Goal: Transaction & Acquisition: Purchase product/service

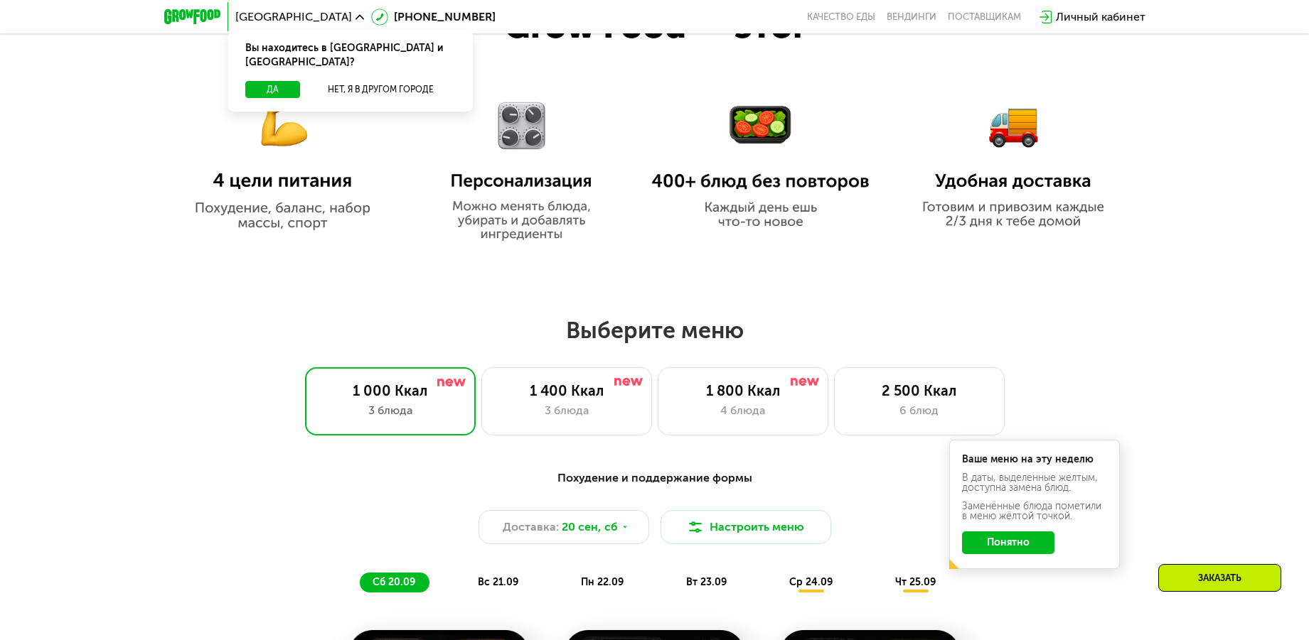
scroll to position [995, 0]
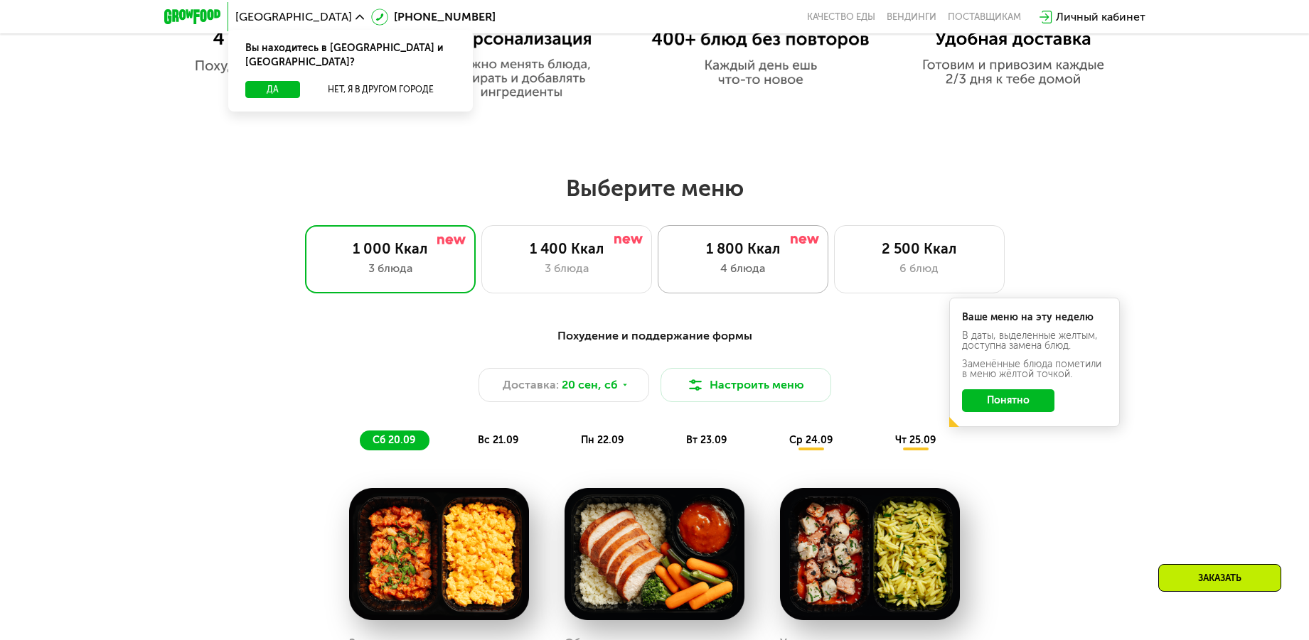
click at [736, 263] on div "1 800 Ккал 4 блюда" at bounding box center [742, 259] width 171 height 68
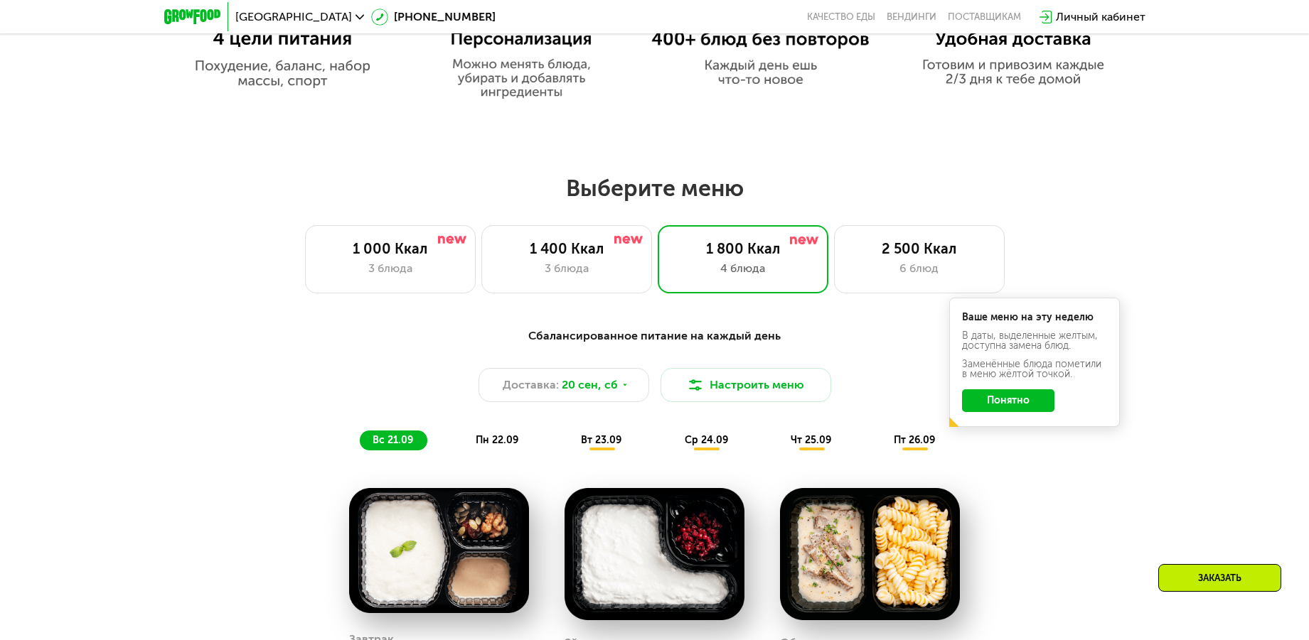
scroll to position [782, 0]
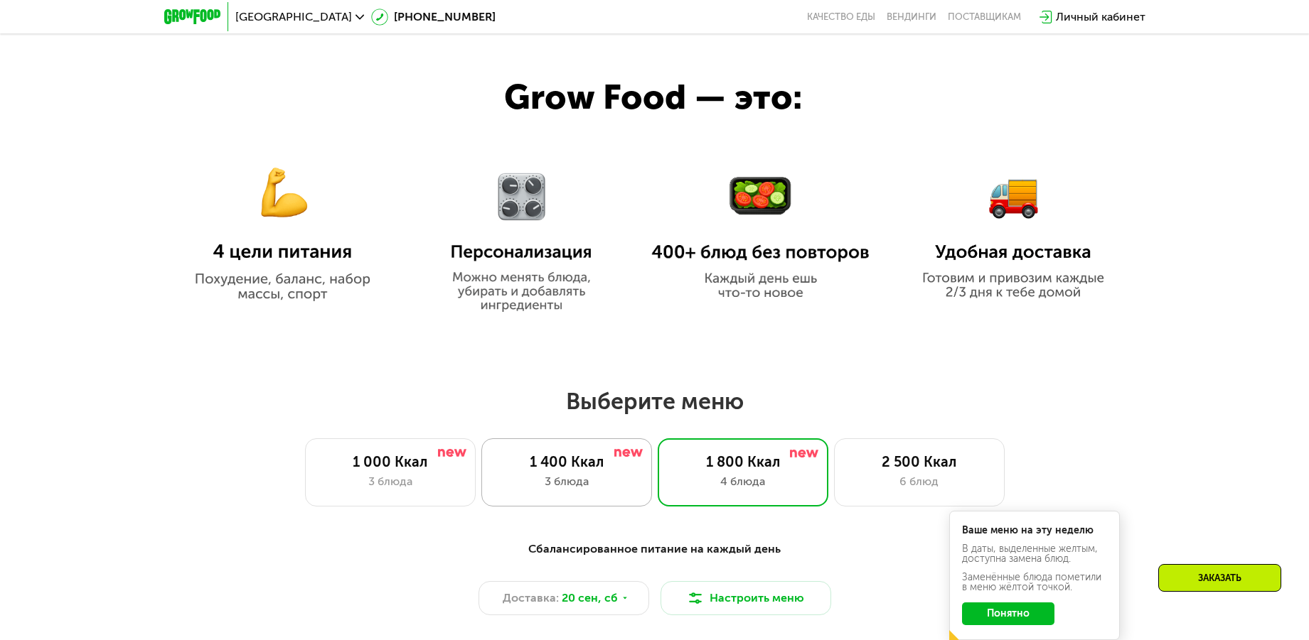
click at [559, 469] on div "1 400 Ккал" at bounding box center [566, 461] width 141 height 17
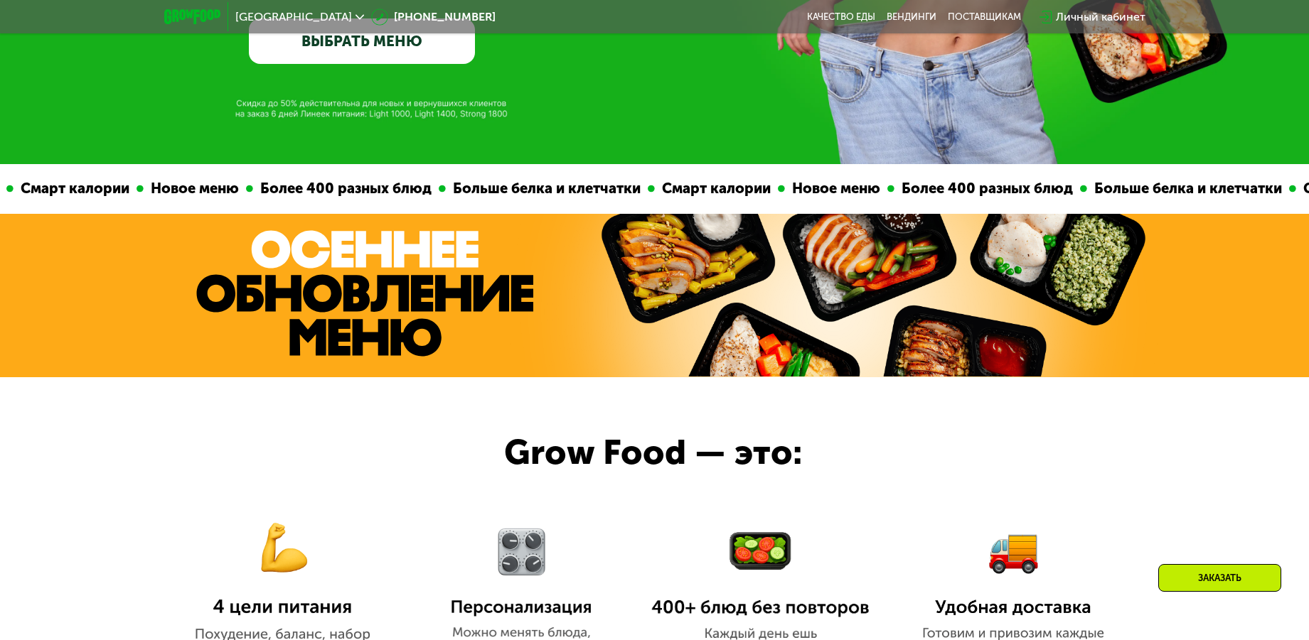
scroll to position [711, 0]
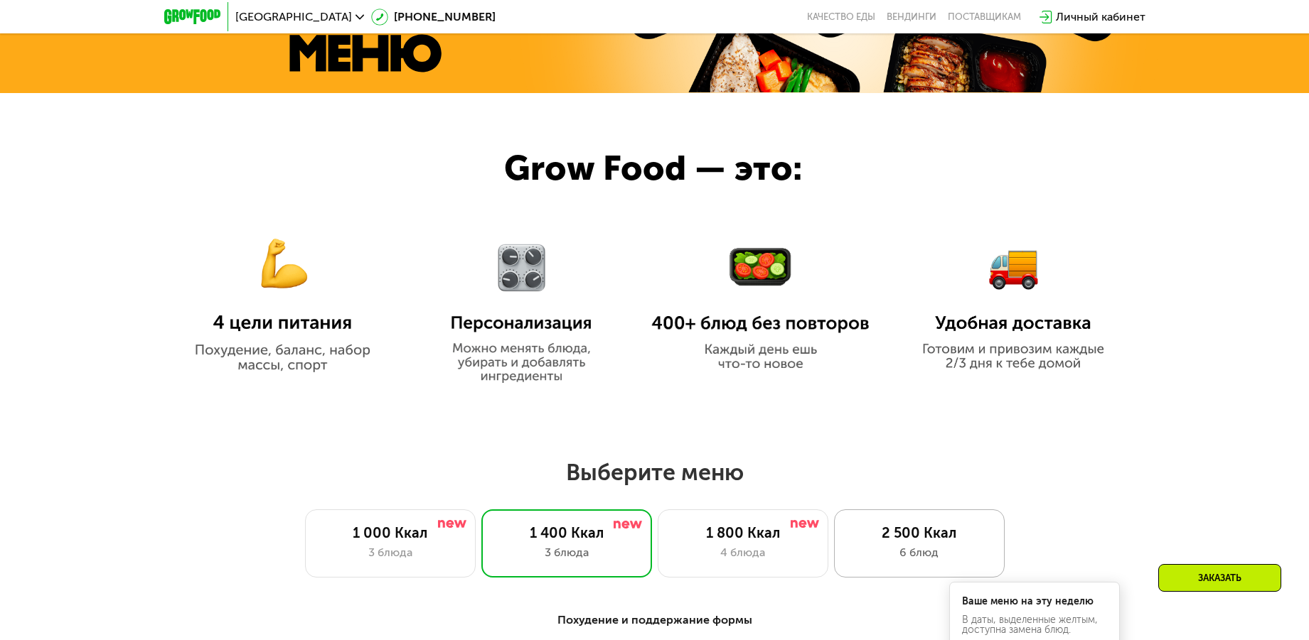
click at [897, 550] on div "6 блюд" at bounding box center [919, 552] width 141 height 17
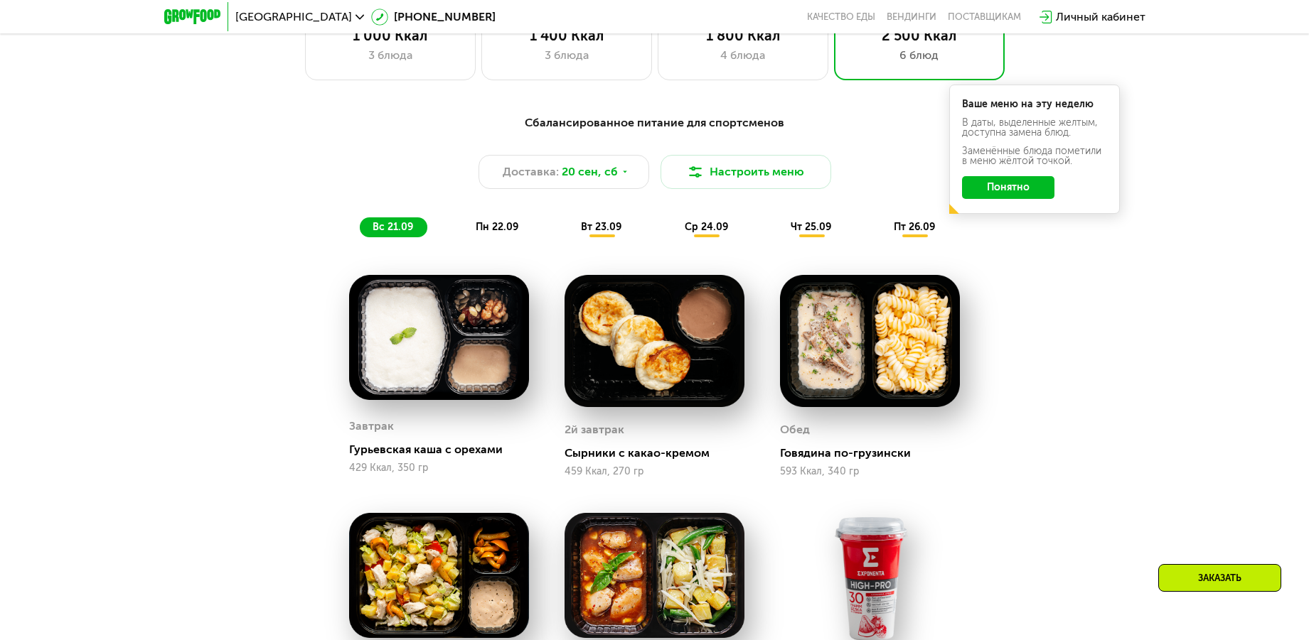
scroll to position [1137, 0]
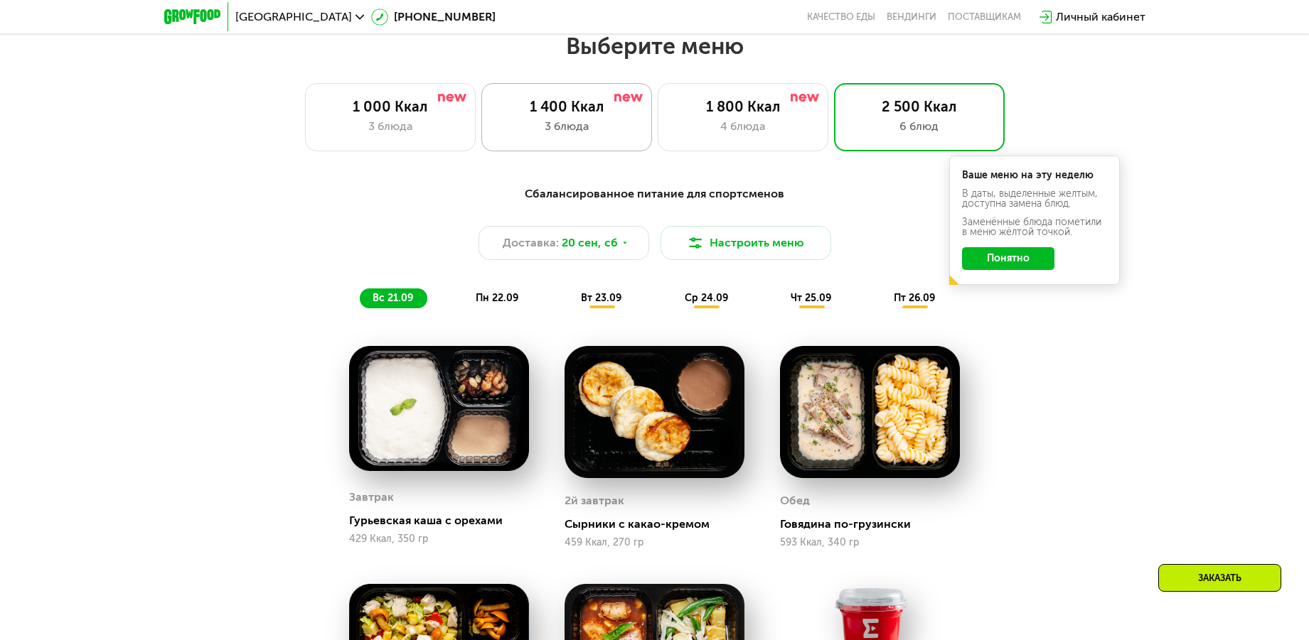
click at [596, 125] on div "3 блюда" at bounding box center [566, 126] width 141 height 17
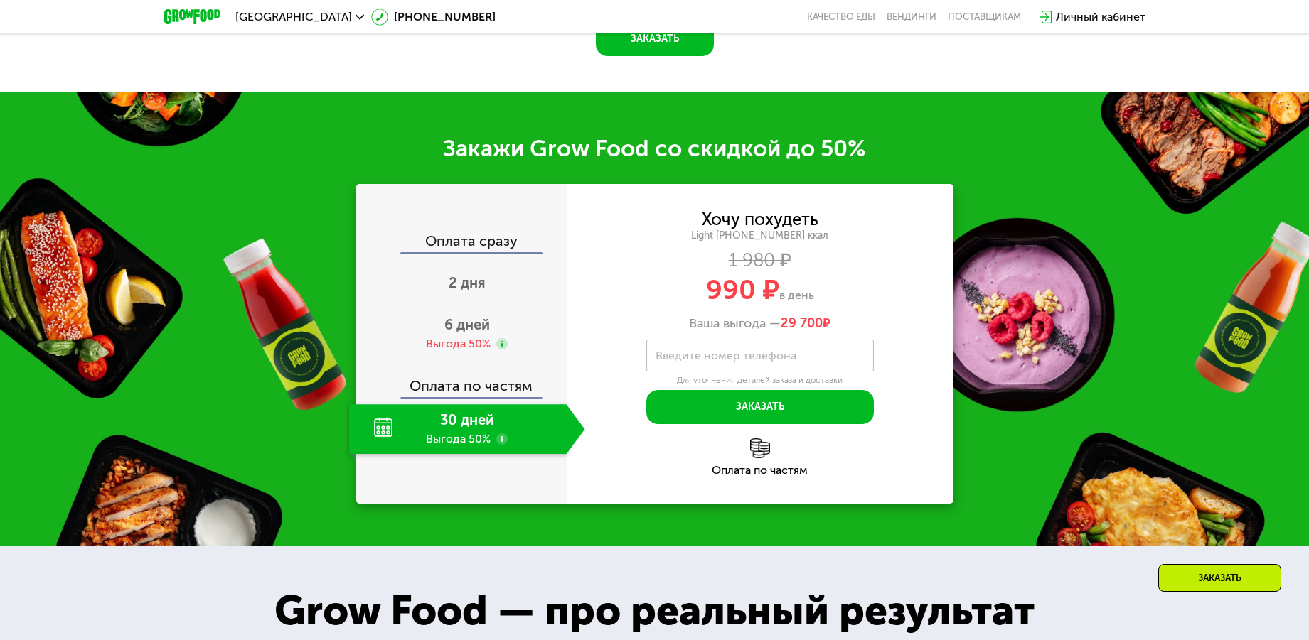
scroll to position [1919, 0]
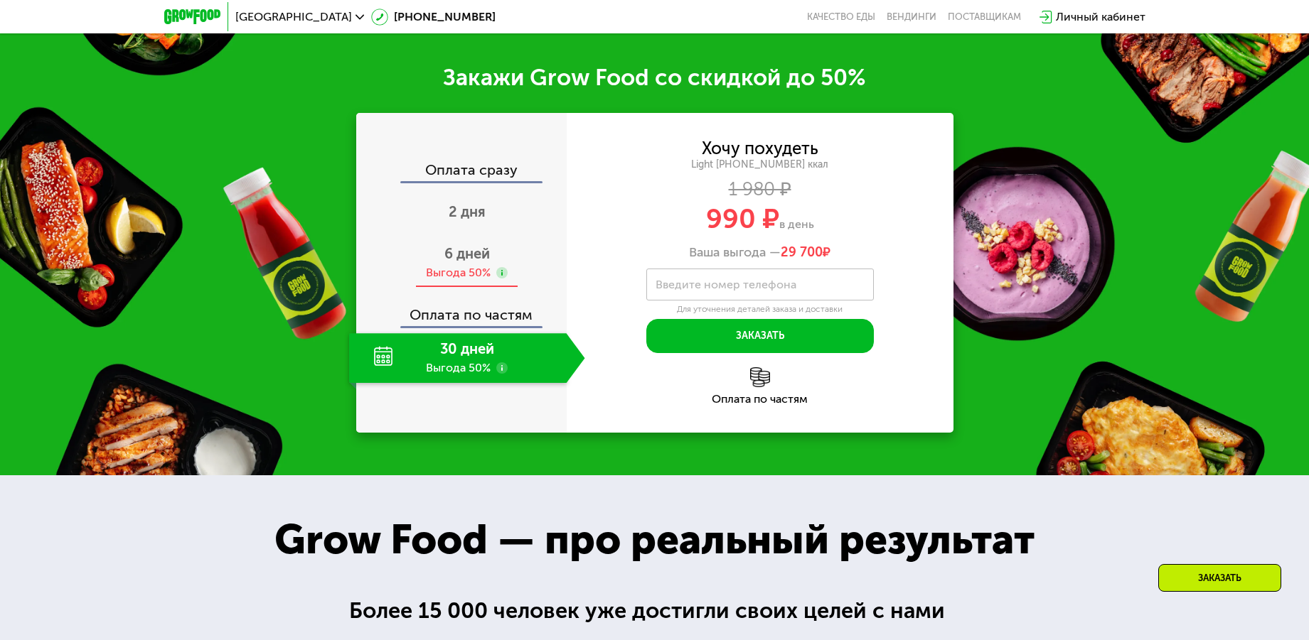
click at [461, 273] on div "Выгода 50%" at bounding box center [458, 273] width 65 height 16
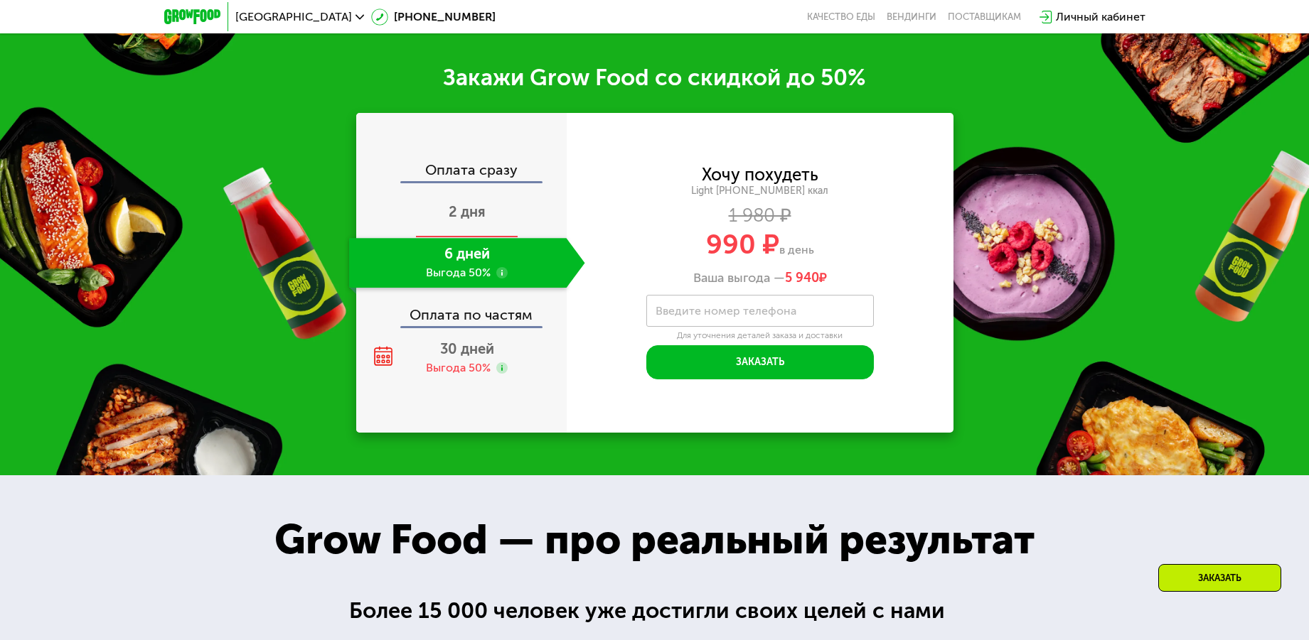
click at [468, 212] on span "2 дня" at bounding box center [467, 211] width 37 height 17
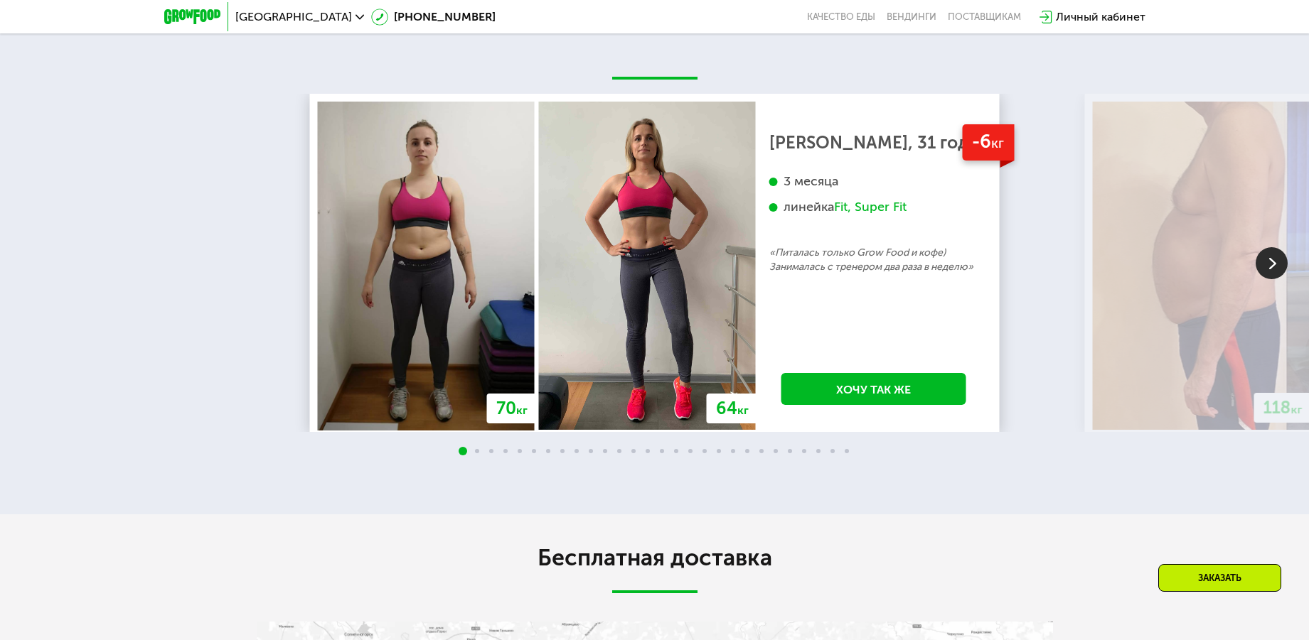
scroll to position [3199, 0]
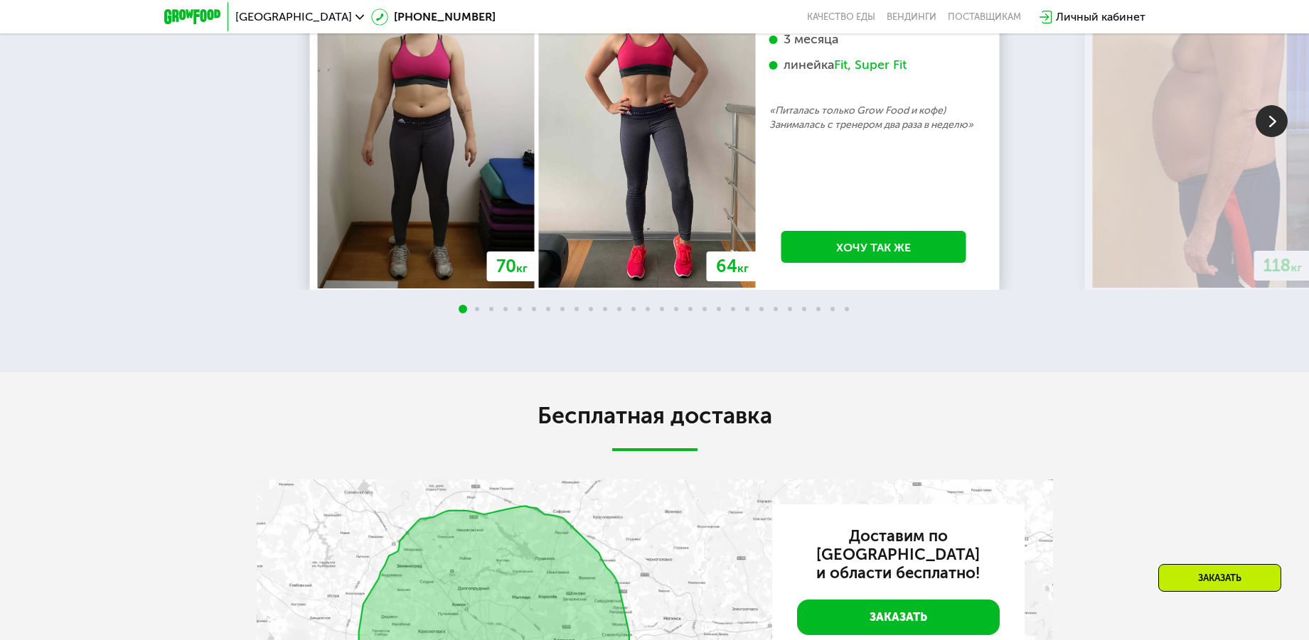
click at [476, 311] on span at bounding box center [477, 309] width 4 height 4
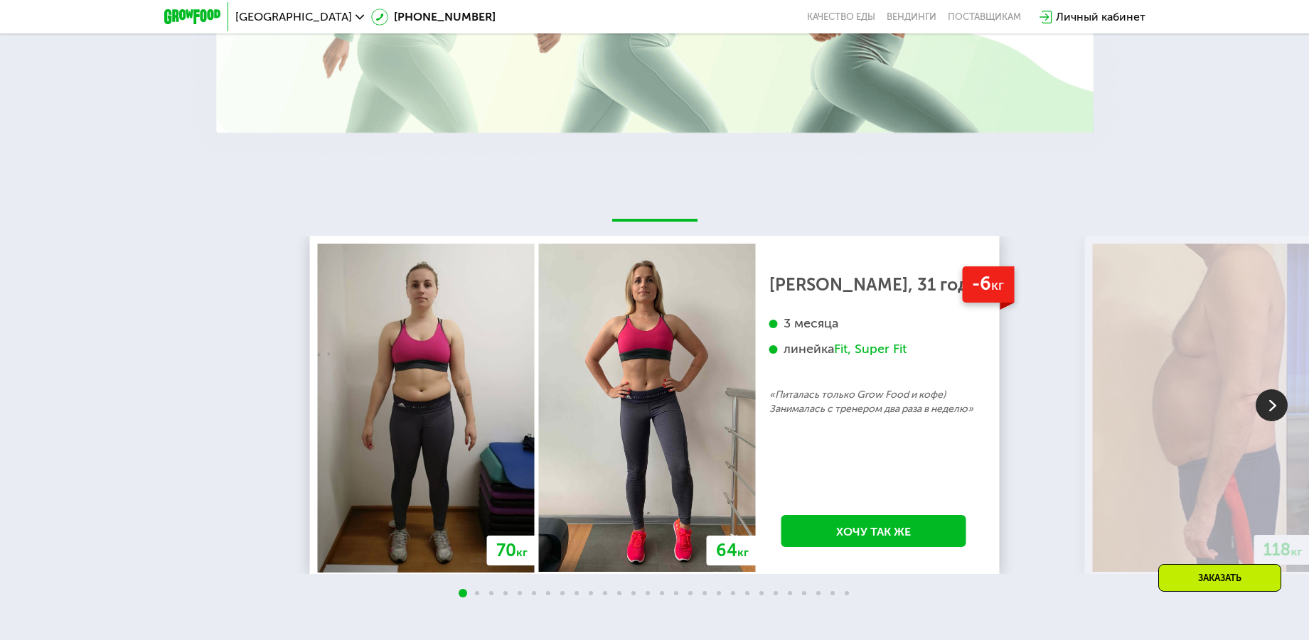
scroll to position [2985, 0]
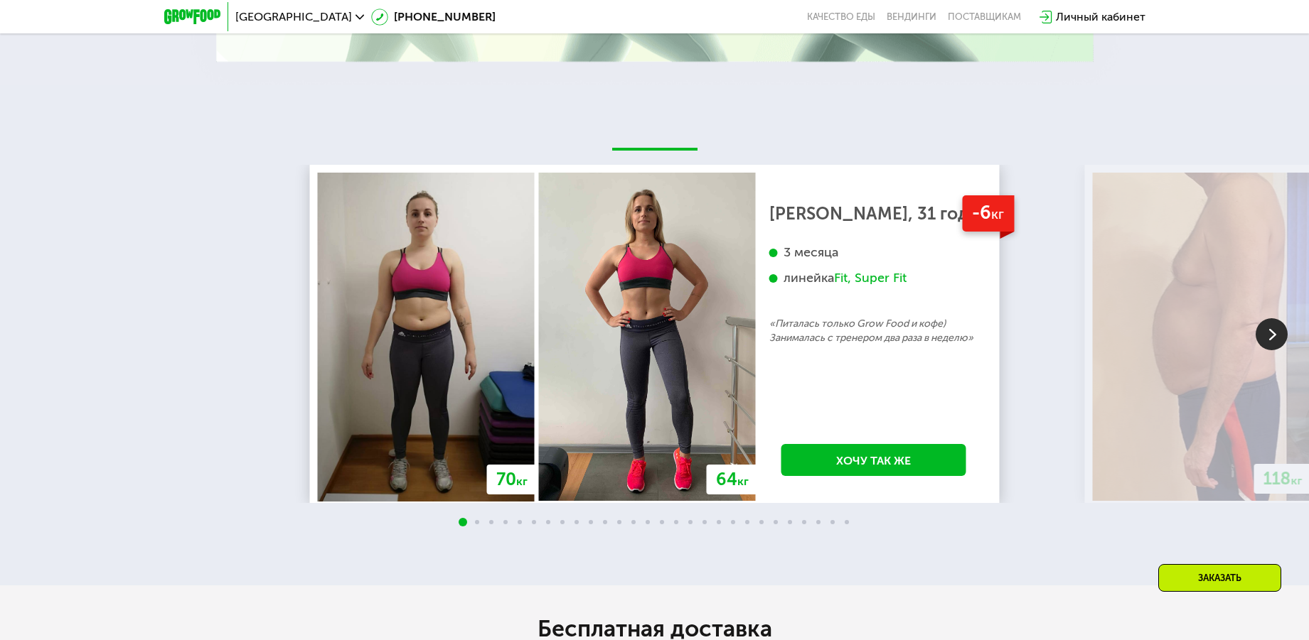
click at [1274, 338] on img at bounding box center [1271, 334] width 32 height 32
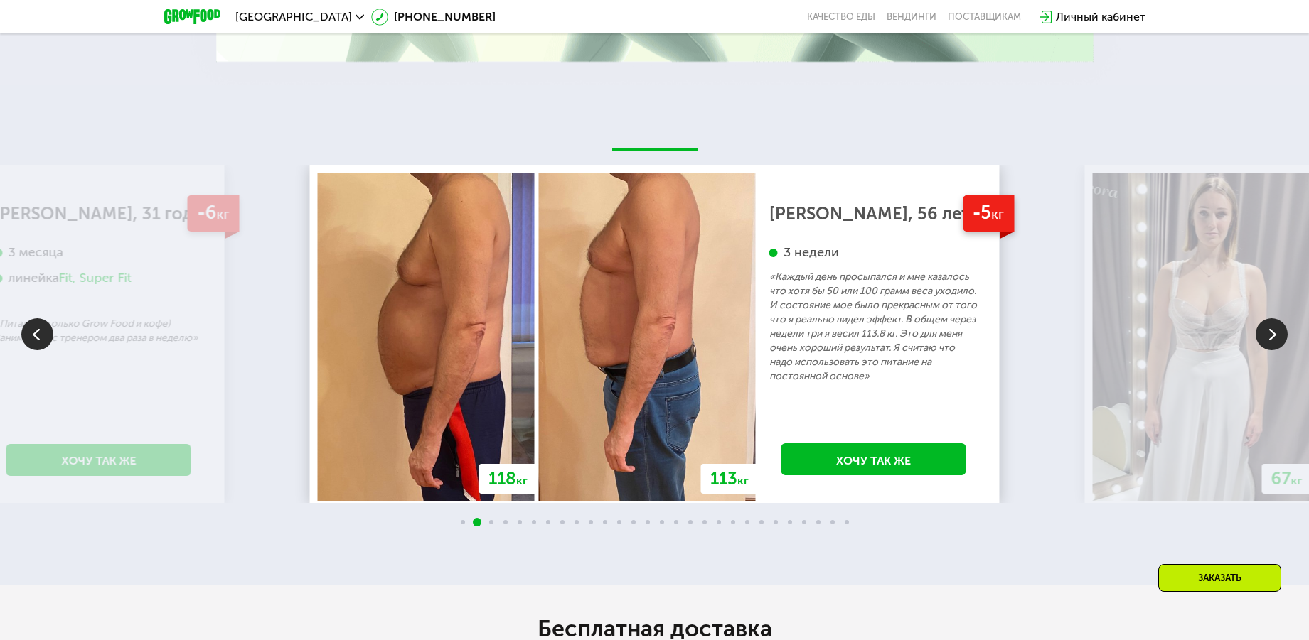
click at [1274, 338] on img at bounding box center [1271, 334] width 32 height 32
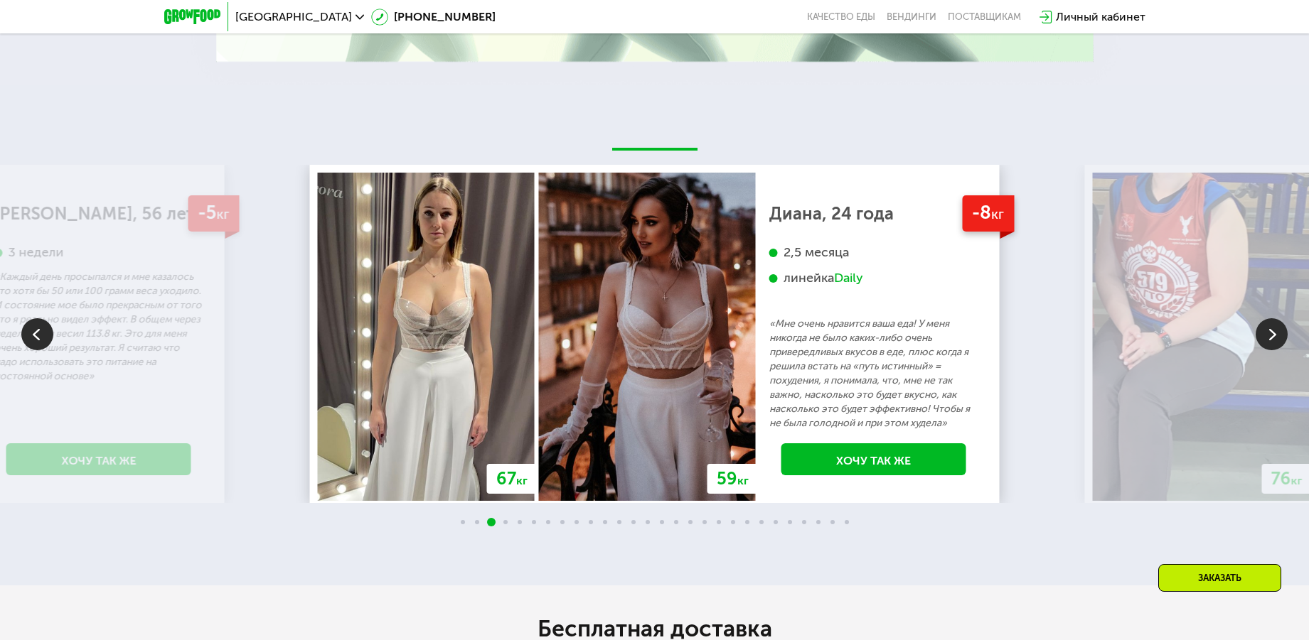
click at [1274, 338] on img at bounding box center [1271, 334] width 32 height 32
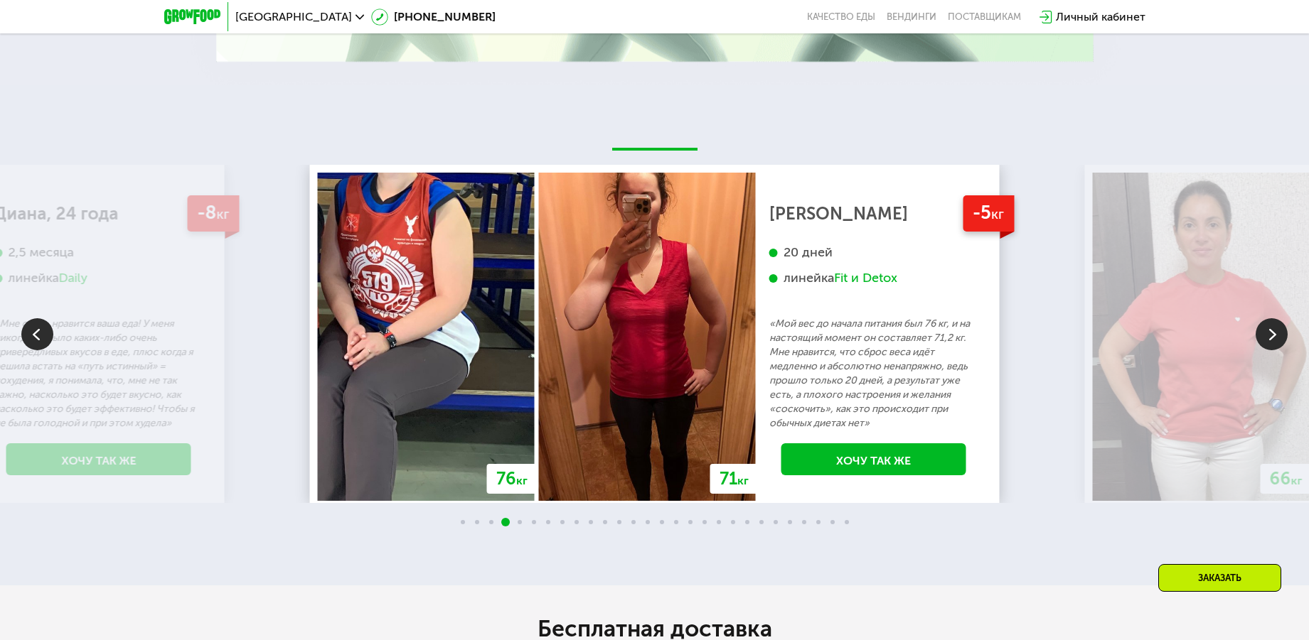
click at [1274, 338] on img at bounding box center [1271, 334] width 32 height 32
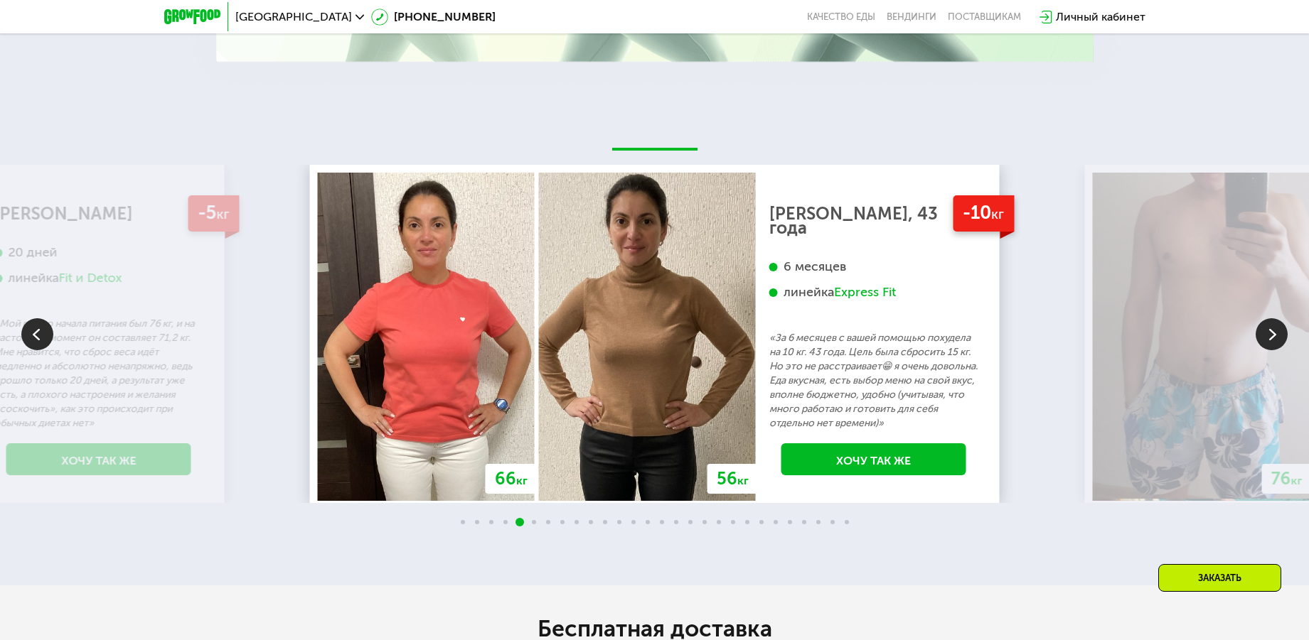
click at [1274, 338] on img at bounding box center [1271, 334] width 32 height 32
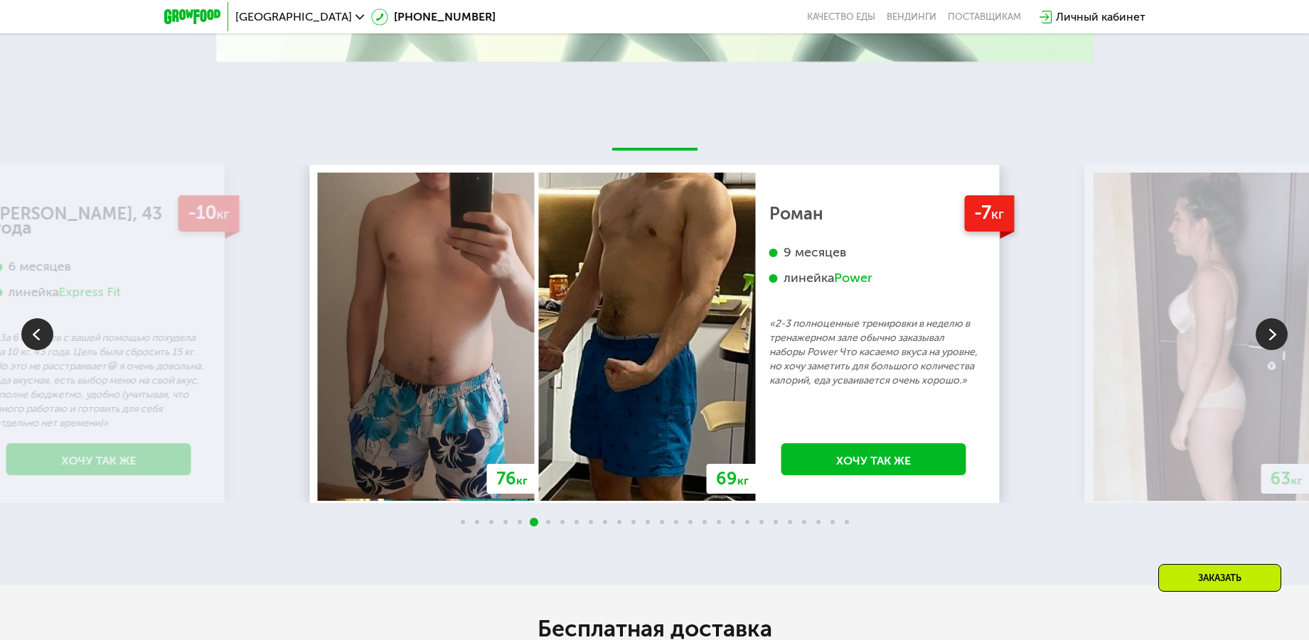
click at [1274, 338] on img at bounding box center [1271, 334] width 32 height 32
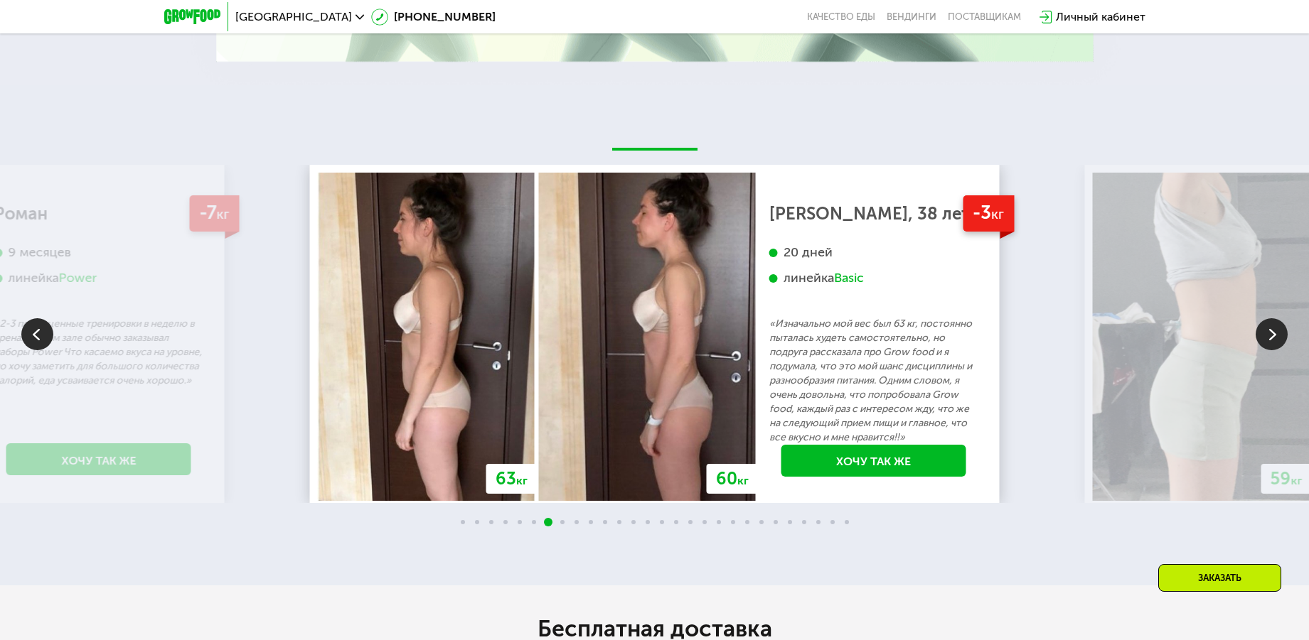
click at [1274, 338] on img at bounding box center [1271, 334] width 32 height 32
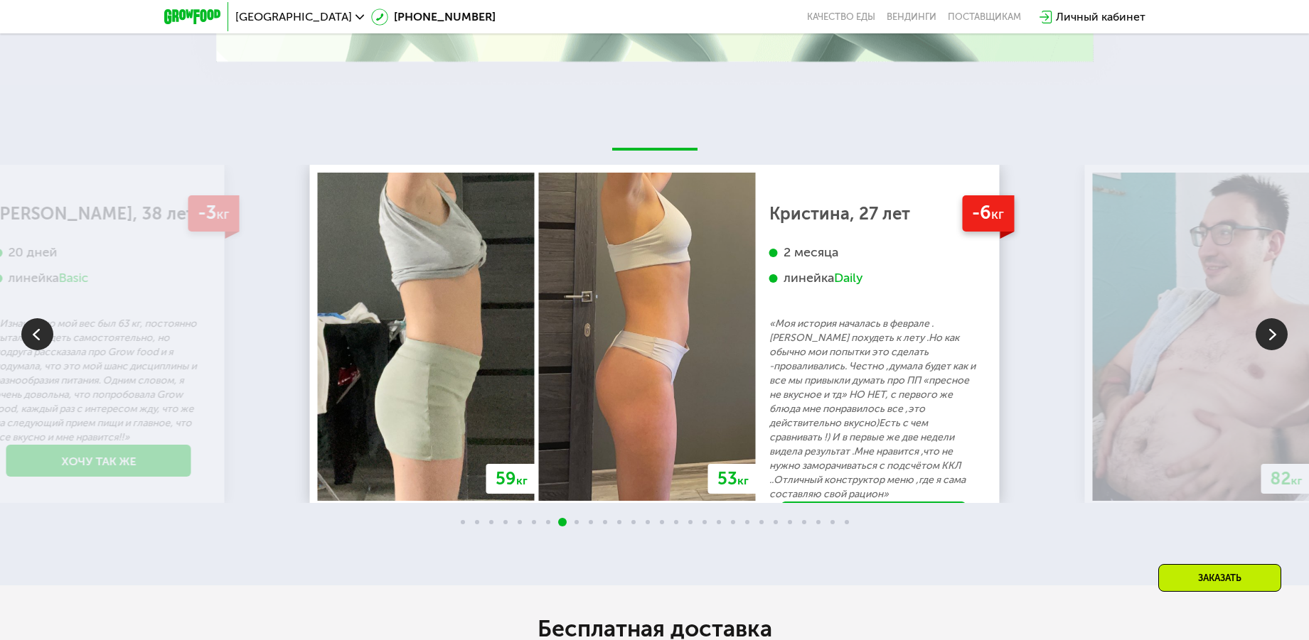
click at [1274, 338] on img at bounding box center [1271, 334] width 32 height 32
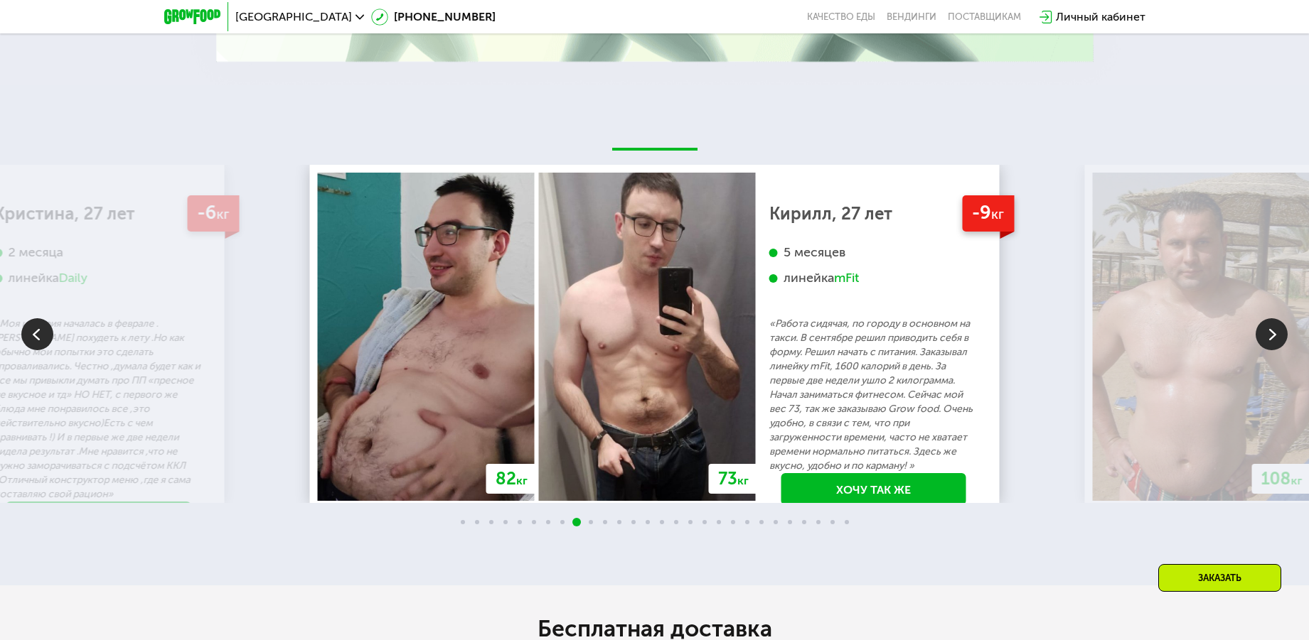
click at [1274, 338] on img at bounding box center [1271, 334] width 32 height 32
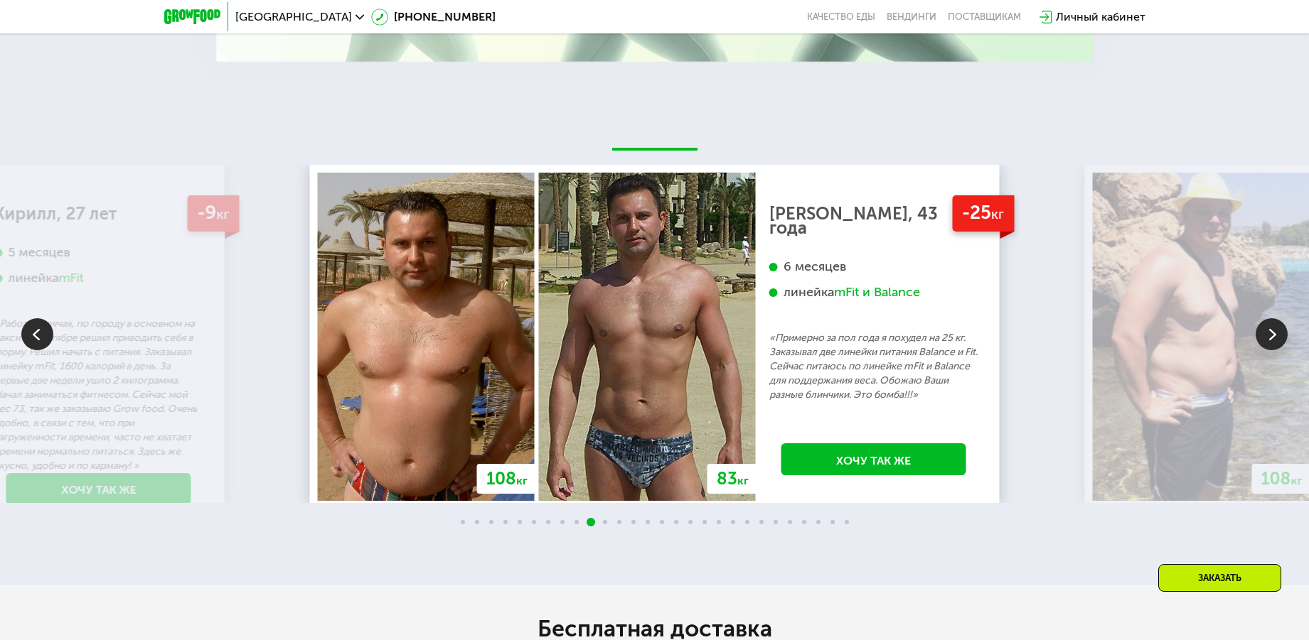
click at [1274, 338] on img at bounding box center [1271, 334] width 32 height 32
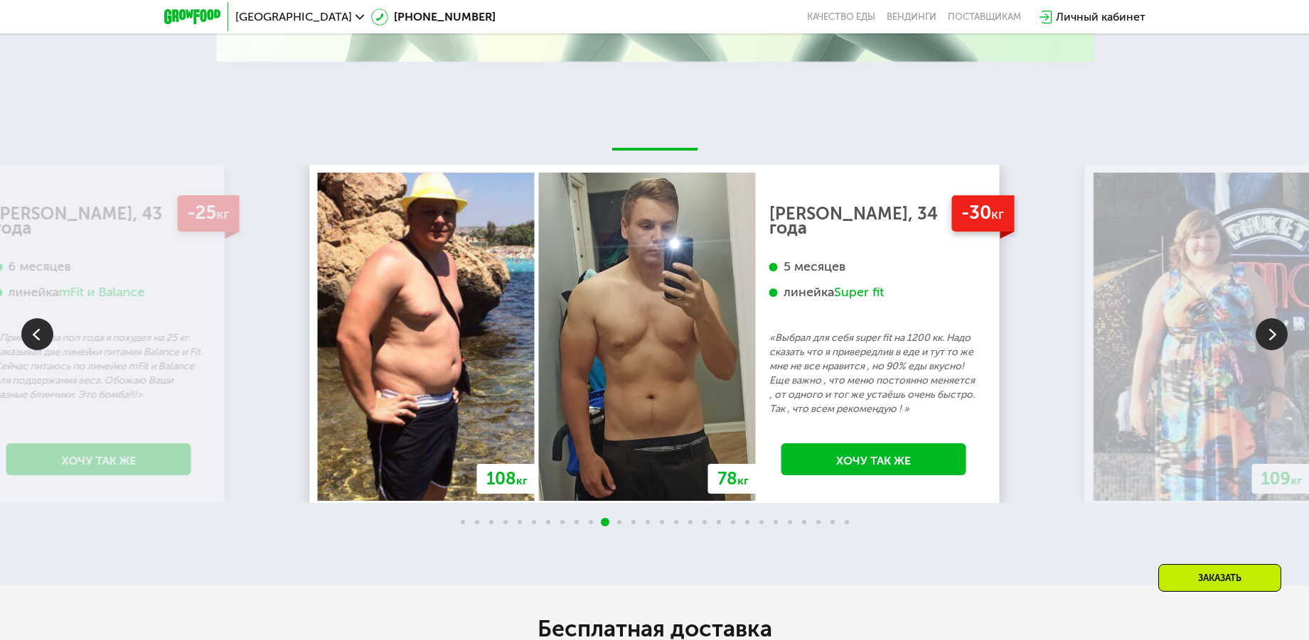
click at [1274, 338] on img at bounding box center [1271, 334] width 32 height 32
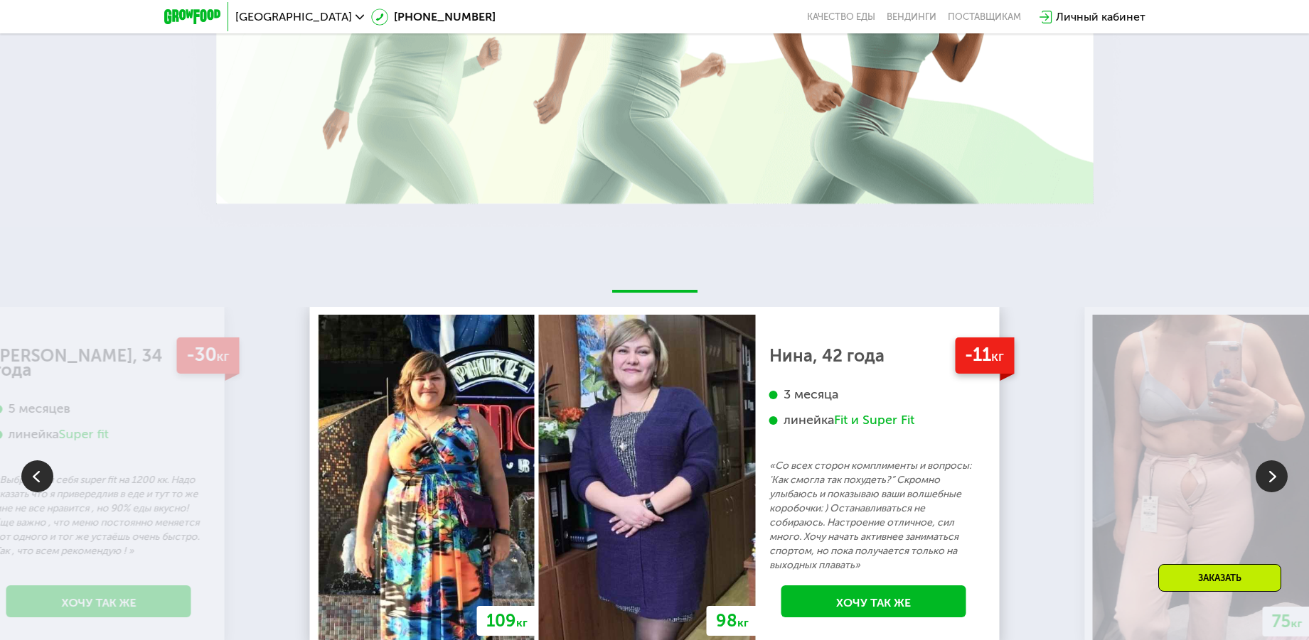
scroll to position [3056, 0]
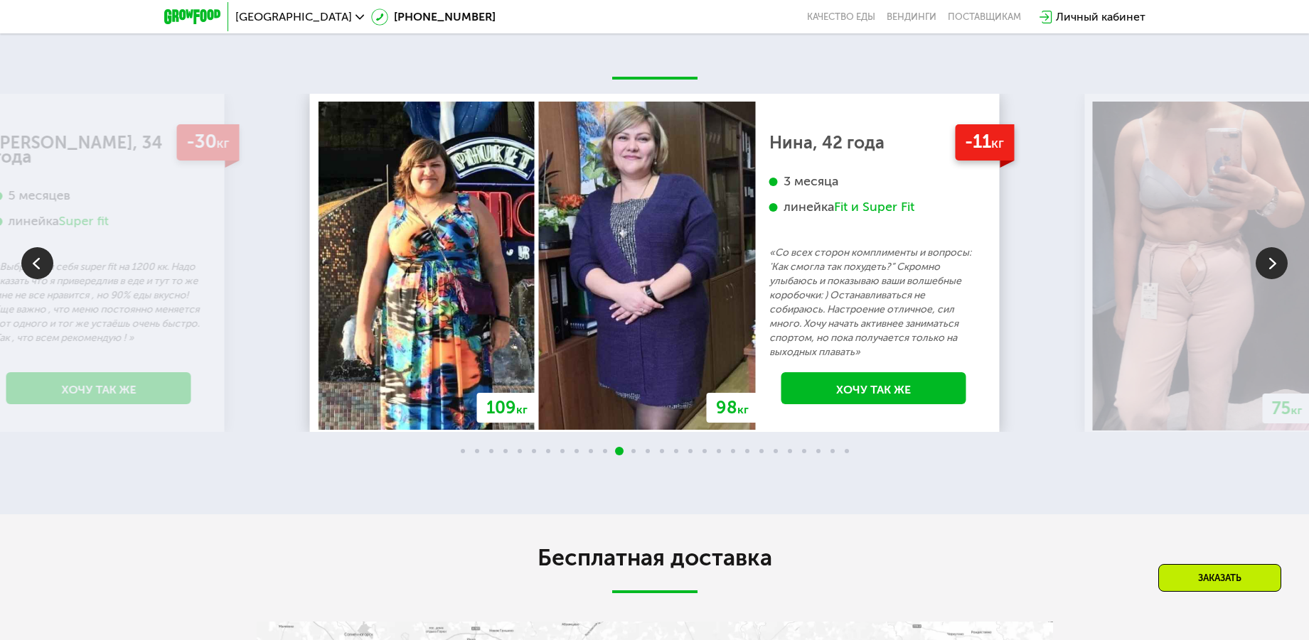
click at [1269, 262] on img at bounding box center [1271, 263] width 32 height 32
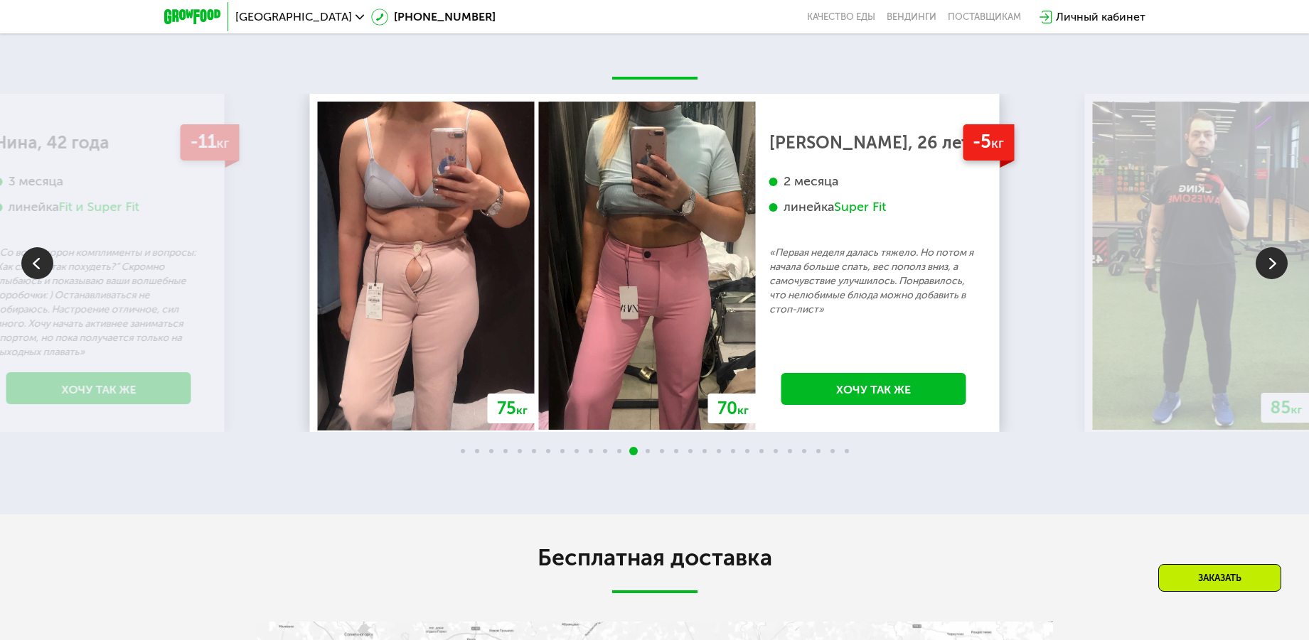
click at [1266, 269] on img at bounding box center [1271, 263] width 32 height 32
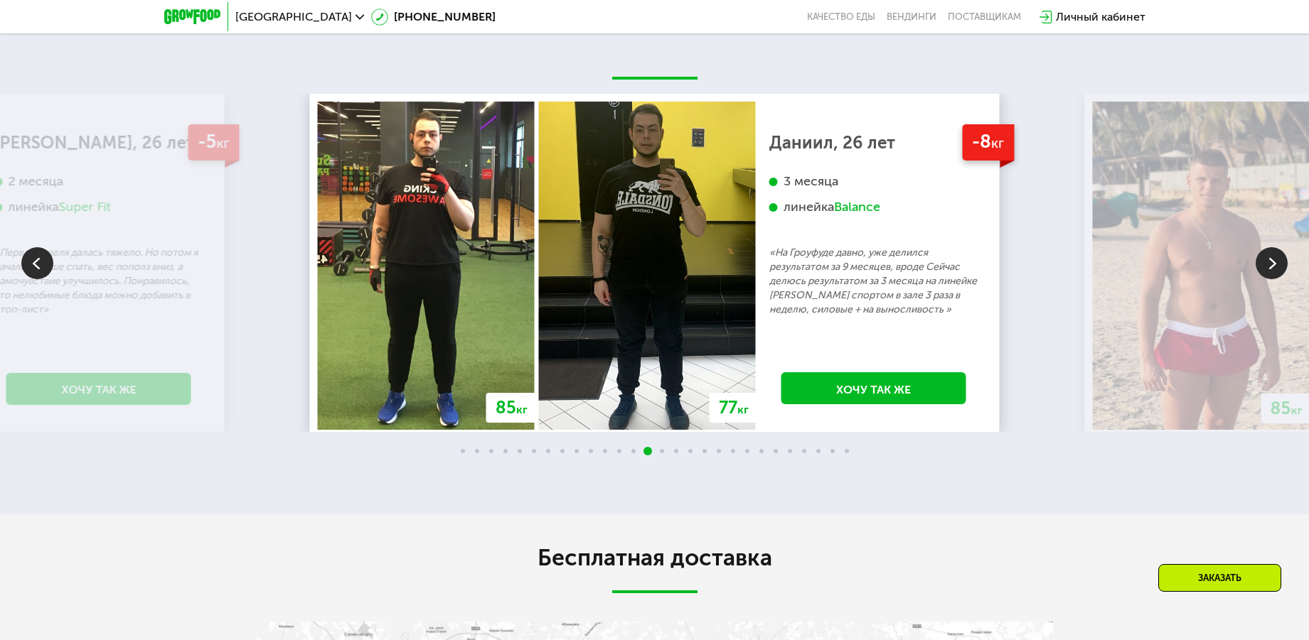
click at [1266, 269] on img at bounding box center [1271, 263] width 32 height 32
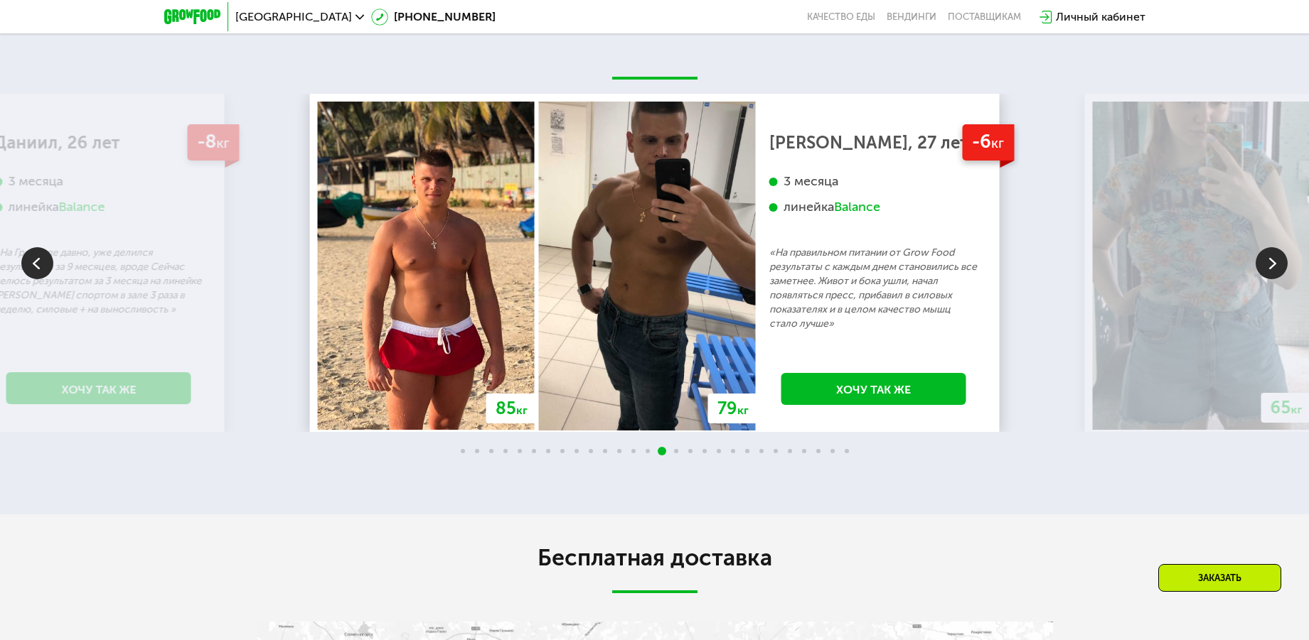
click at [1268, 269] on img at bounding box center [1271, 263] width 32 height 32
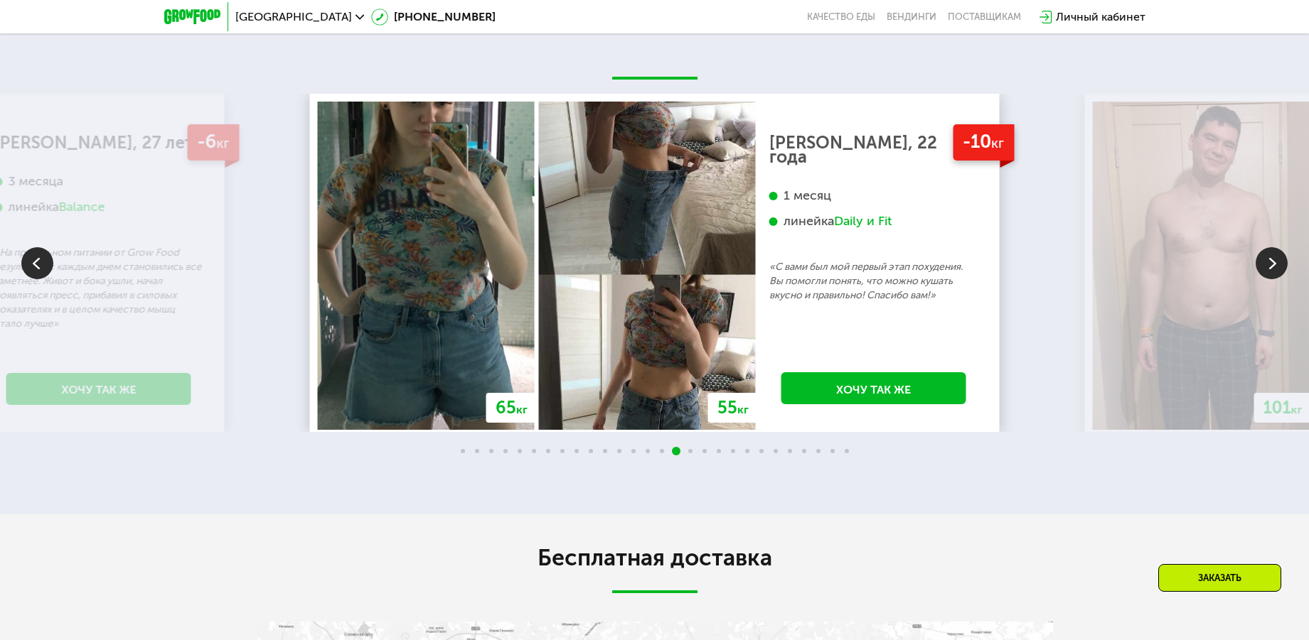
click at [1268, 269] on img at bounding box center [1271, 263] width 32 height 32
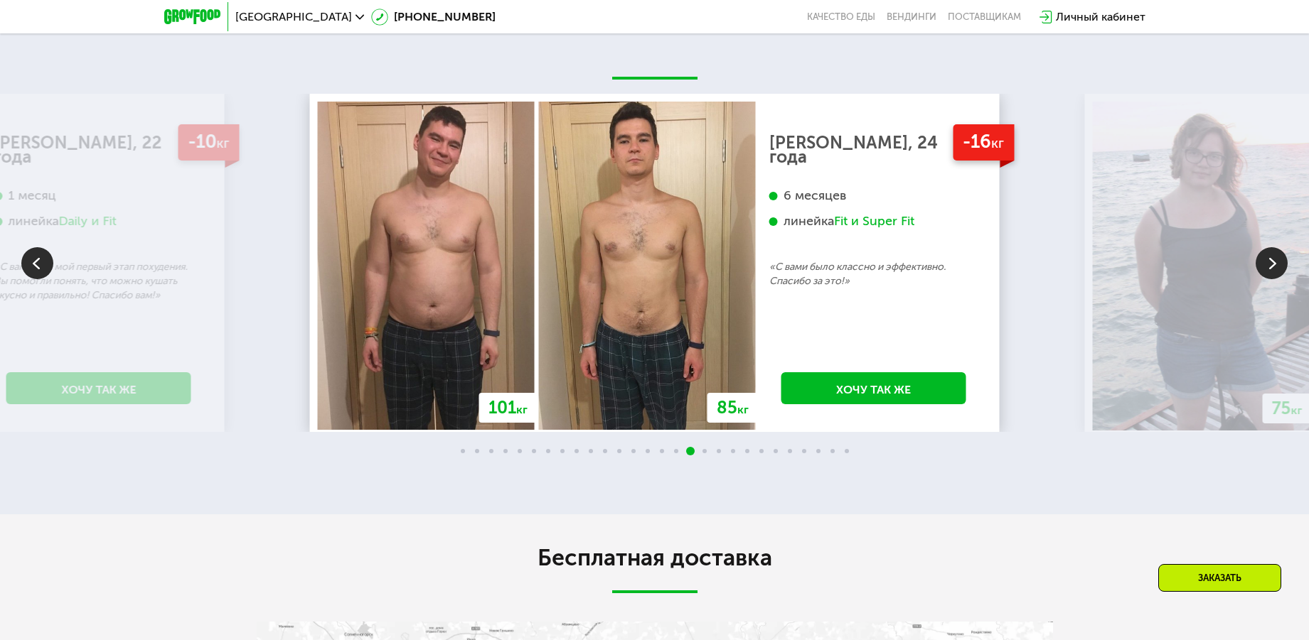
click at [1268, 269] on img at bounding box center [1271, 263] width 32 height 32
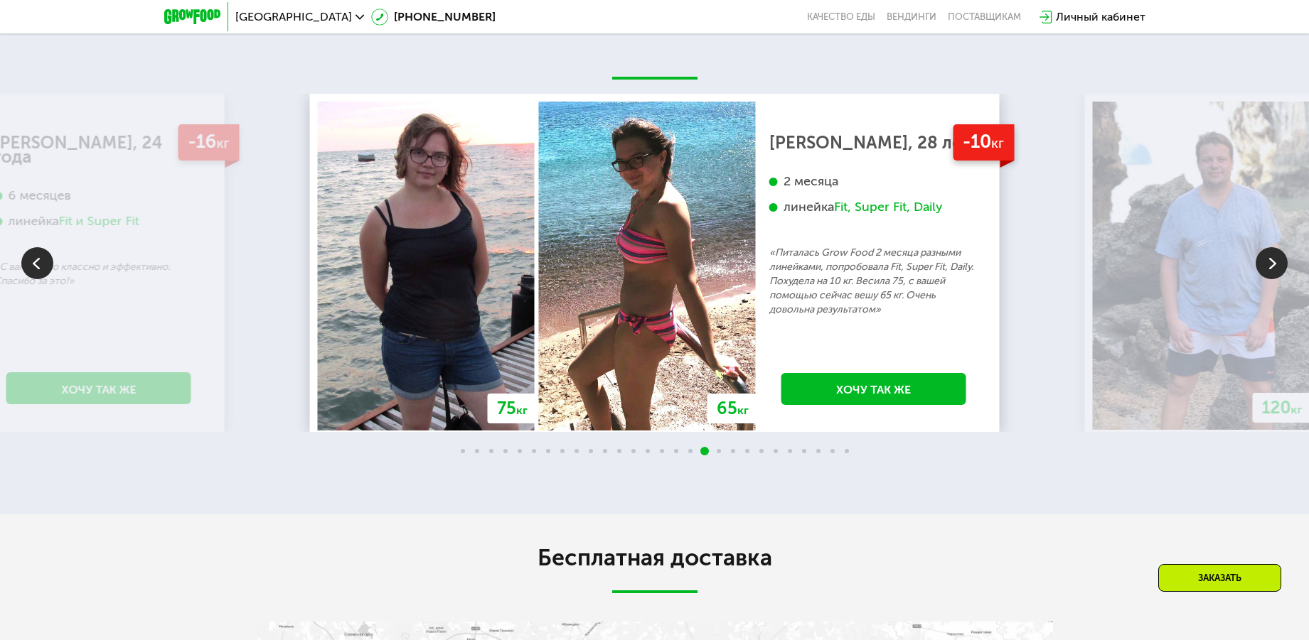
click at [1268, 269] on img at bounding box center [1271, 263] width 32 height 32
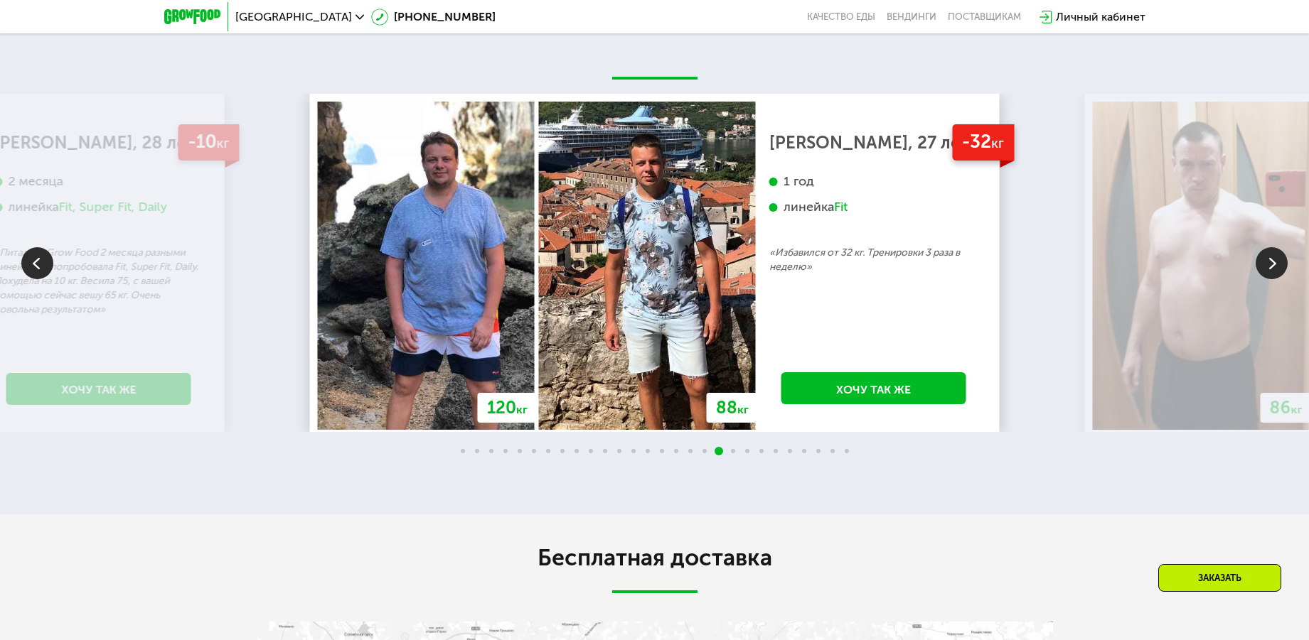
click at [1268, 269] on img at bounding box center [1271, 263] width 32 height 32
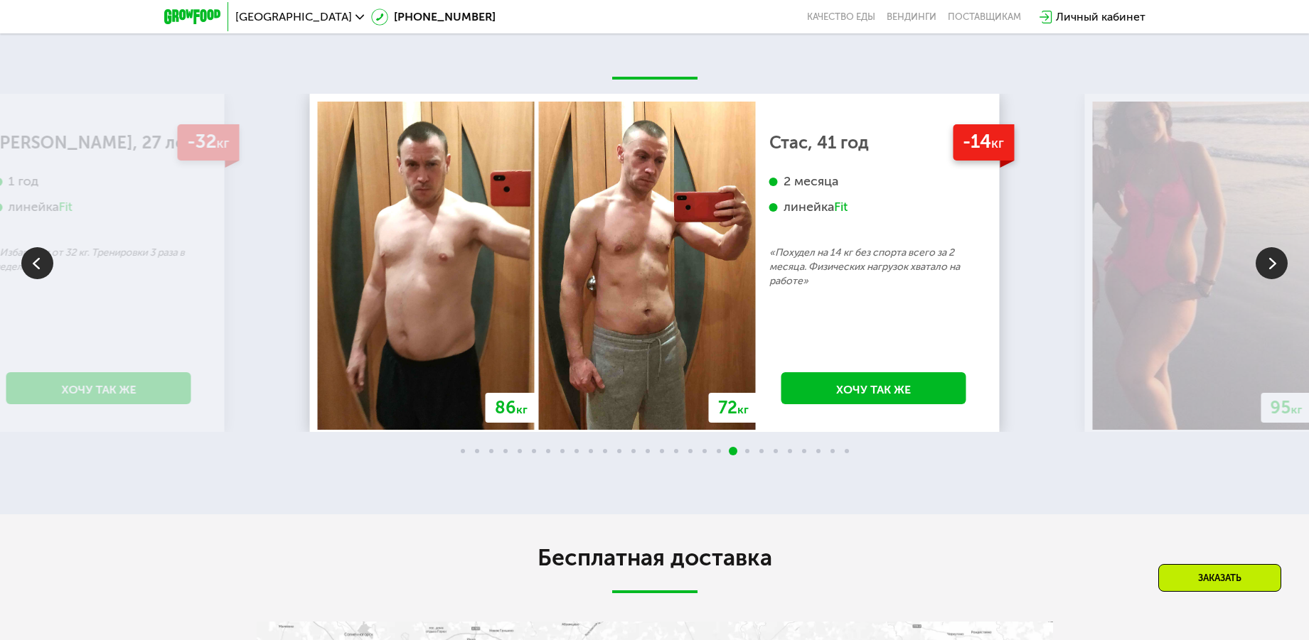
click at [1268, 269] on img at bounding box center [1271, 263] width 32 height 32
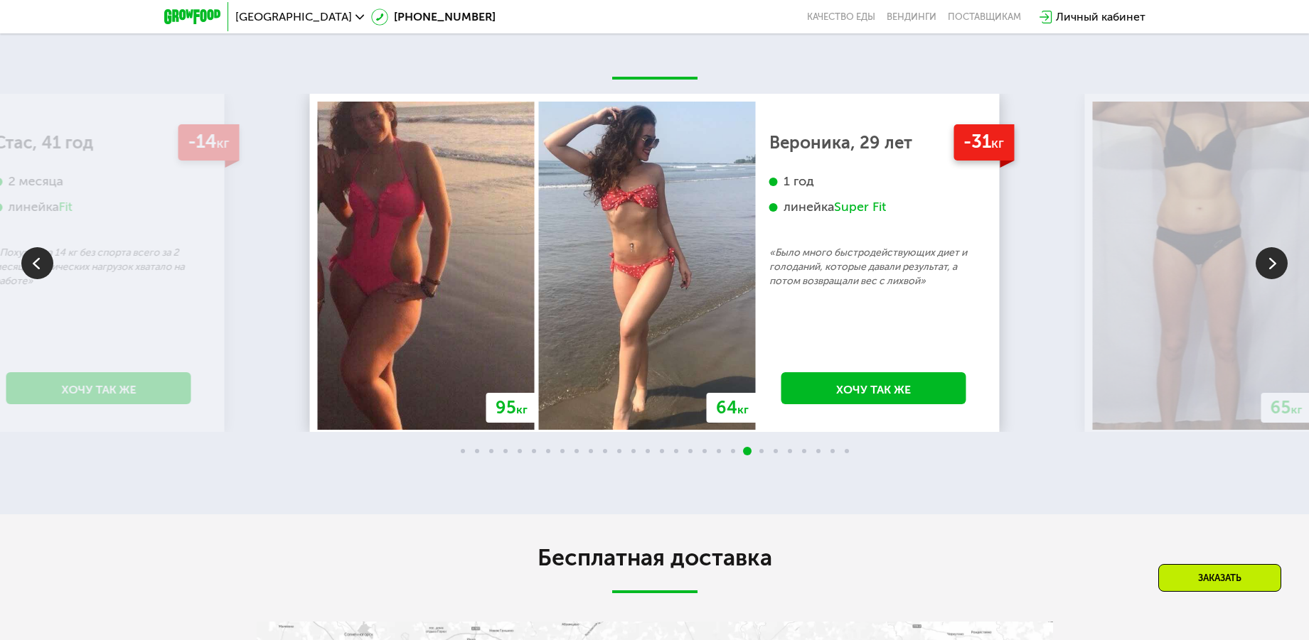
click at [1268, 269] on img at bounding box center [1271, 263] width 32 height 32
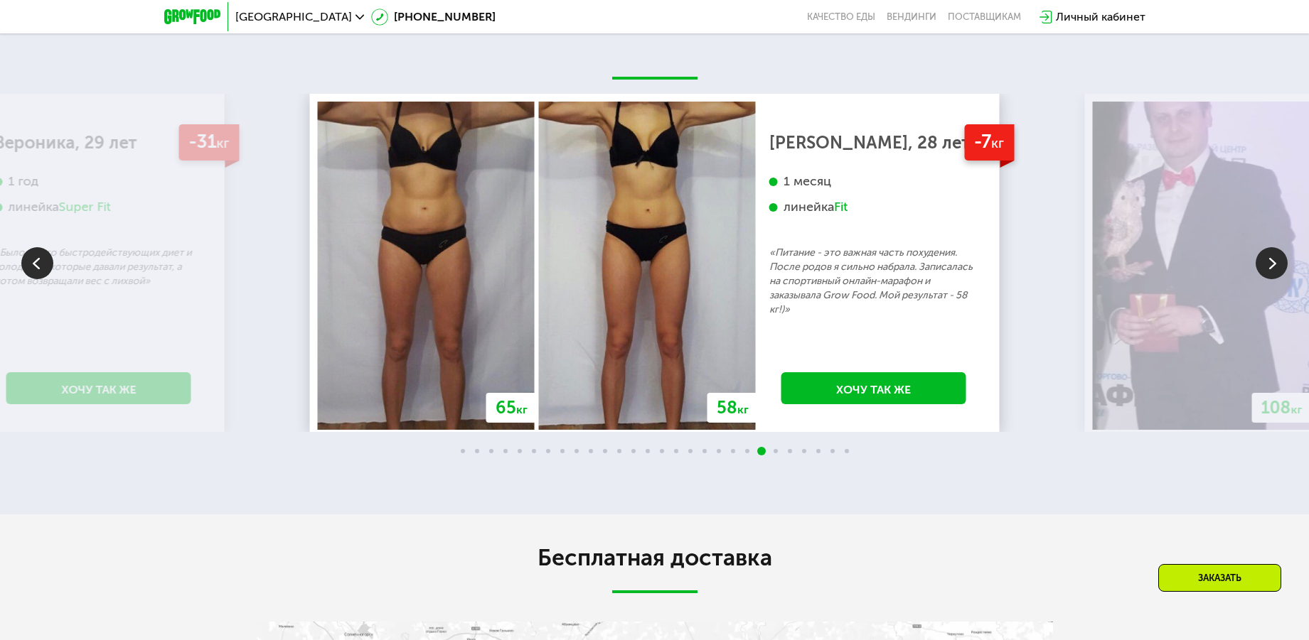
click at [1268, 269] on img at bounding box center [1271, 263] width 32 height 32
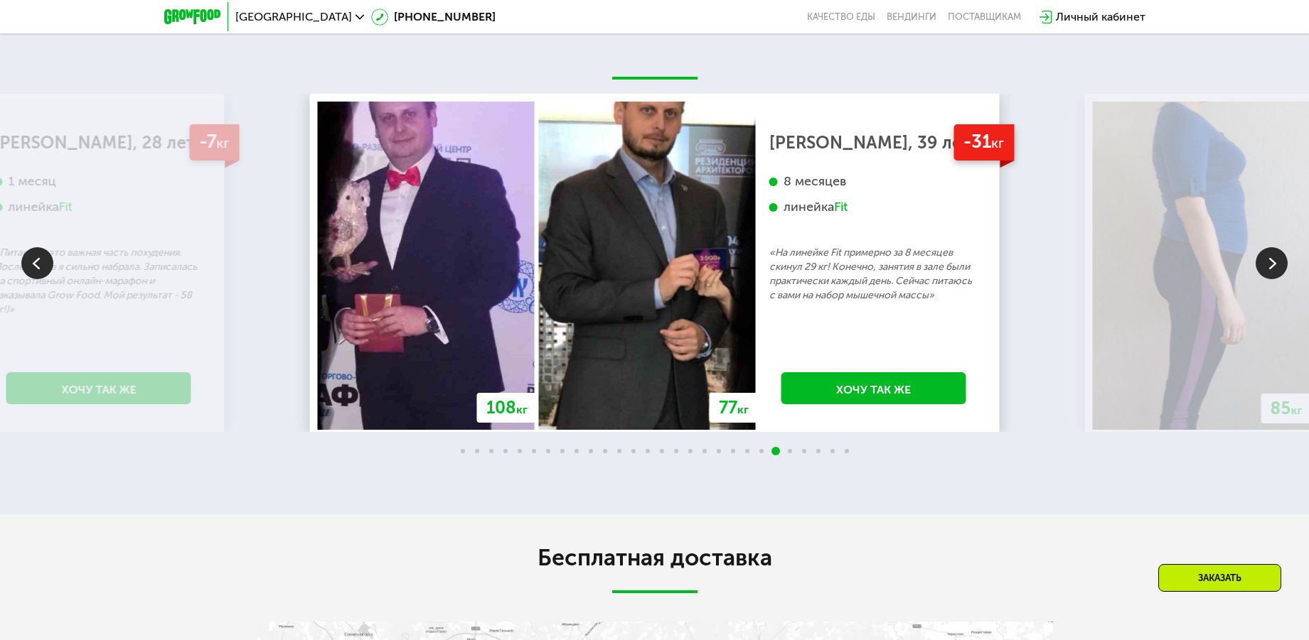
click at [1268, 269] on img at bounding box center [1271, 263] width 32 height 32
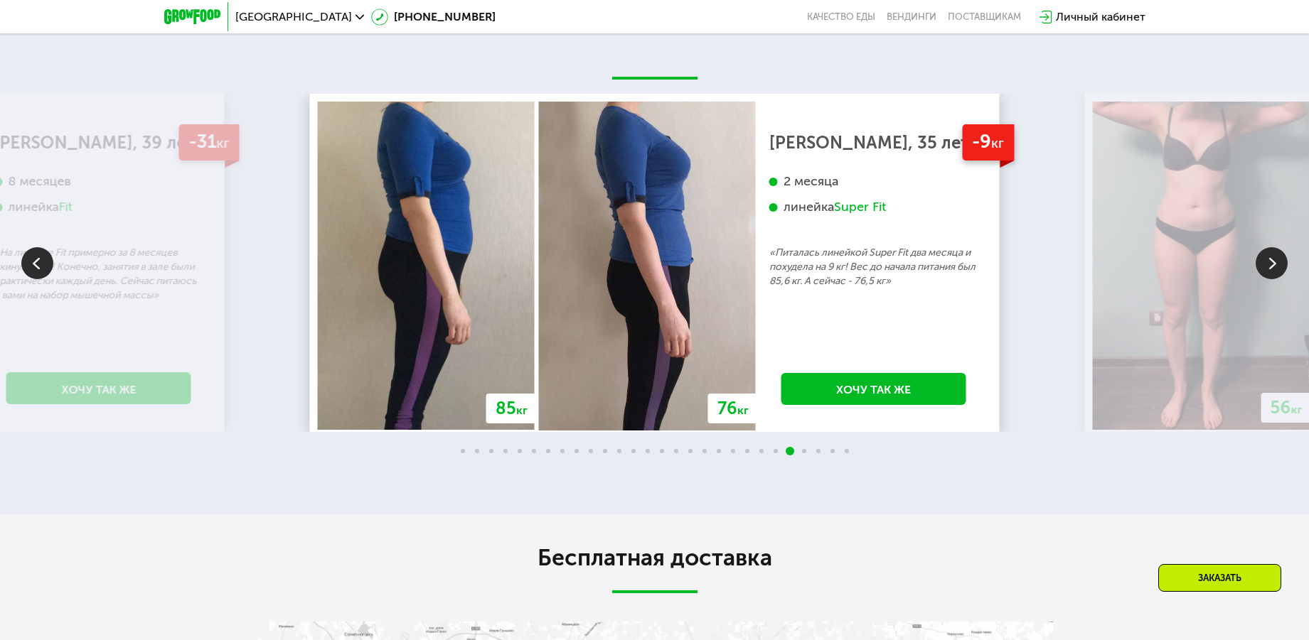
click at [1268, 269] on img at bounding box center [1271, 263] width 32 height 32
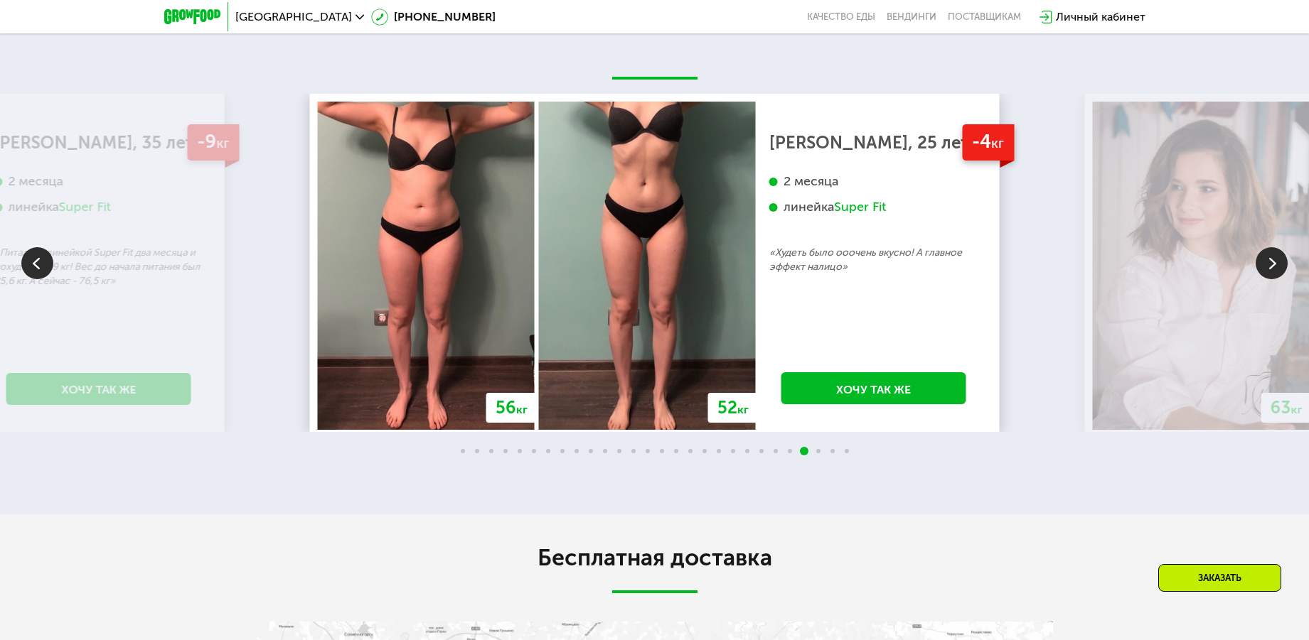
click at [1268, 269] on img at bounding box center [1271, 263] width 32 height 32
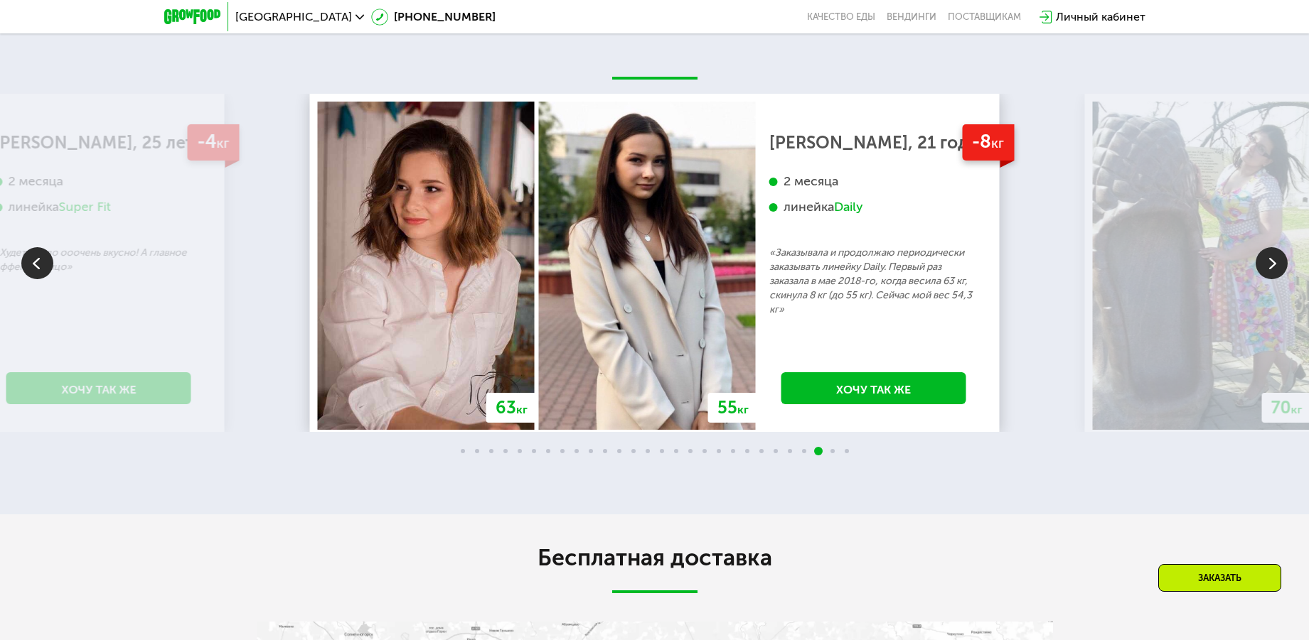
click at [1268, 269] on img at bounding box center [1271, 263] width 32 height 32
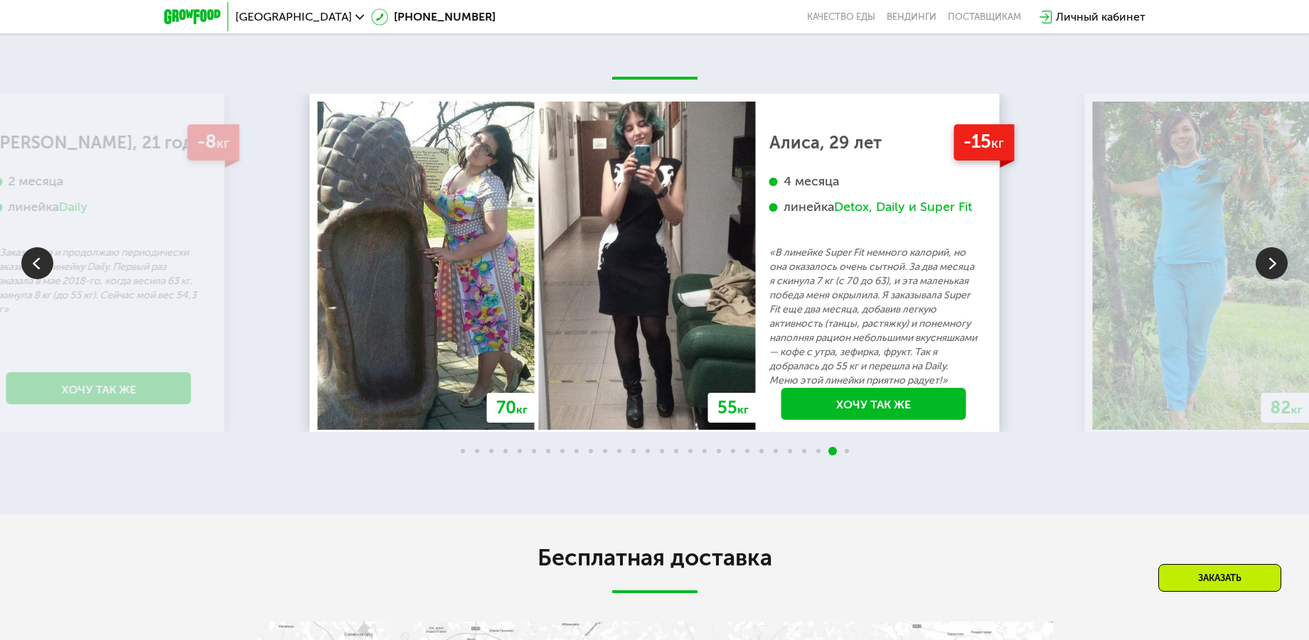
click at [1268, 269] on img at bounding box center [1271, 263] width 32 height 32
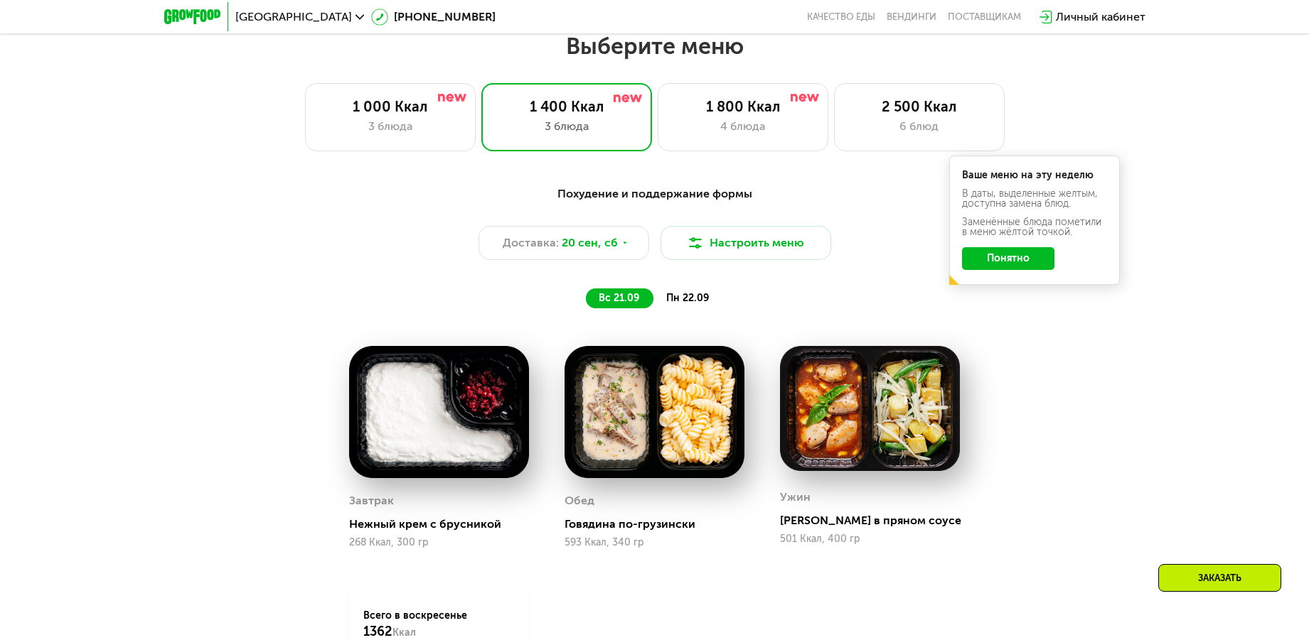
scroll to position [1208, 0]
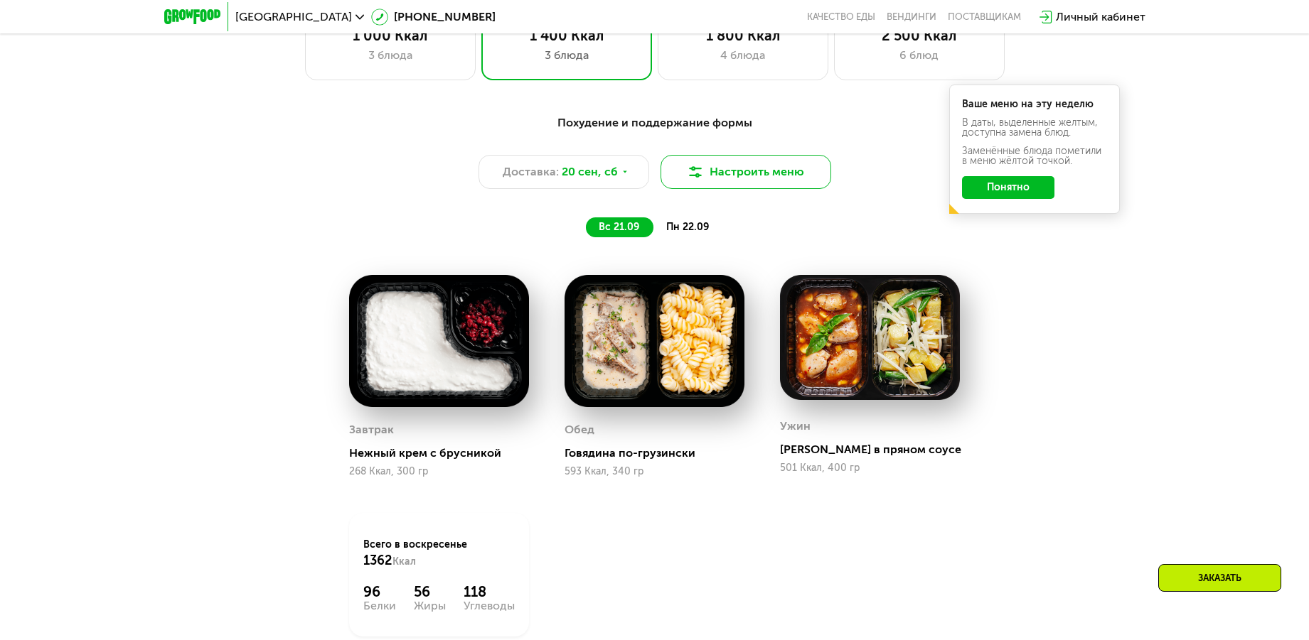
click at [766, 176] on button "Настроить меню" at bounding box center [745, 172] width 171 height 34
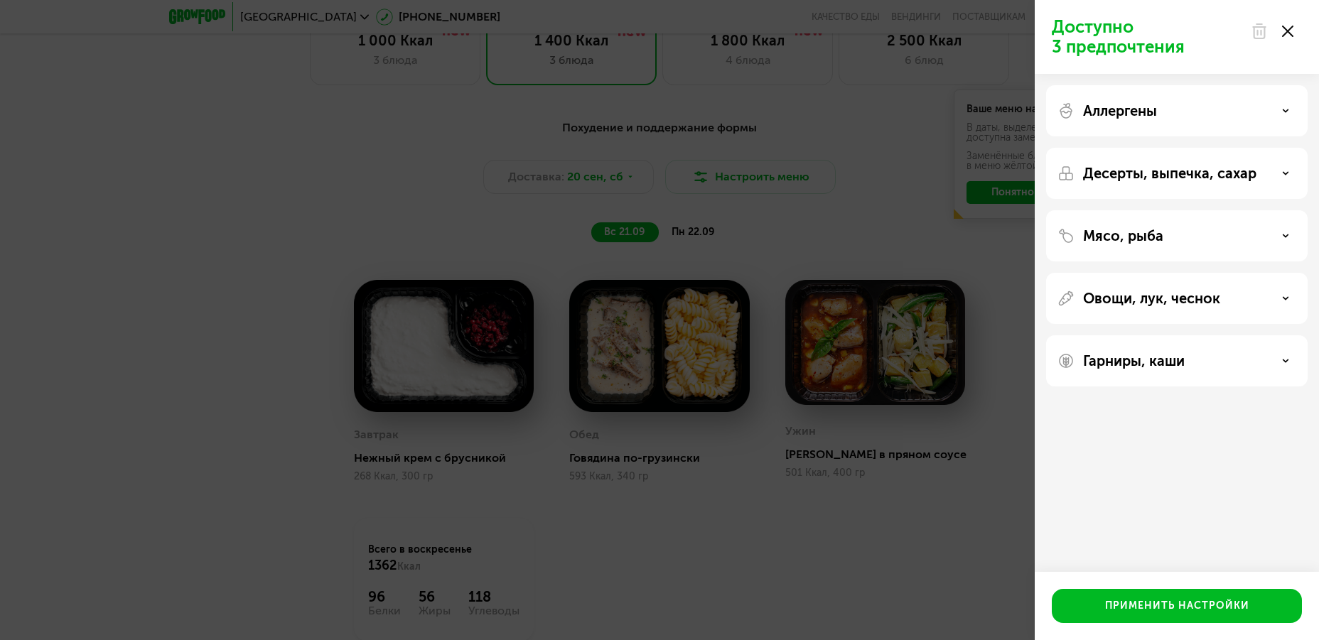
click at [812, 521] on div "Доступно 3 предпочтения Аллергены Десерты, выпечка, сахар Мясо, рыба Овощи, лук…" at bounding box center [659, 320] width 1319 height 640
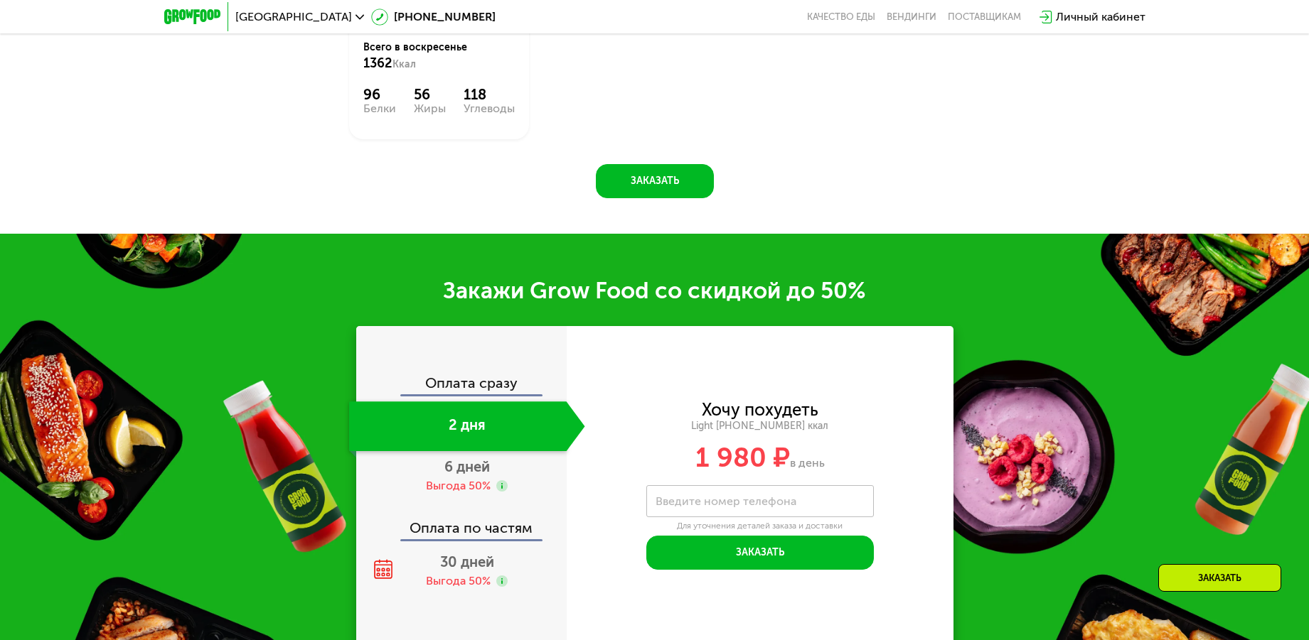
scroll to position [1777, 0]
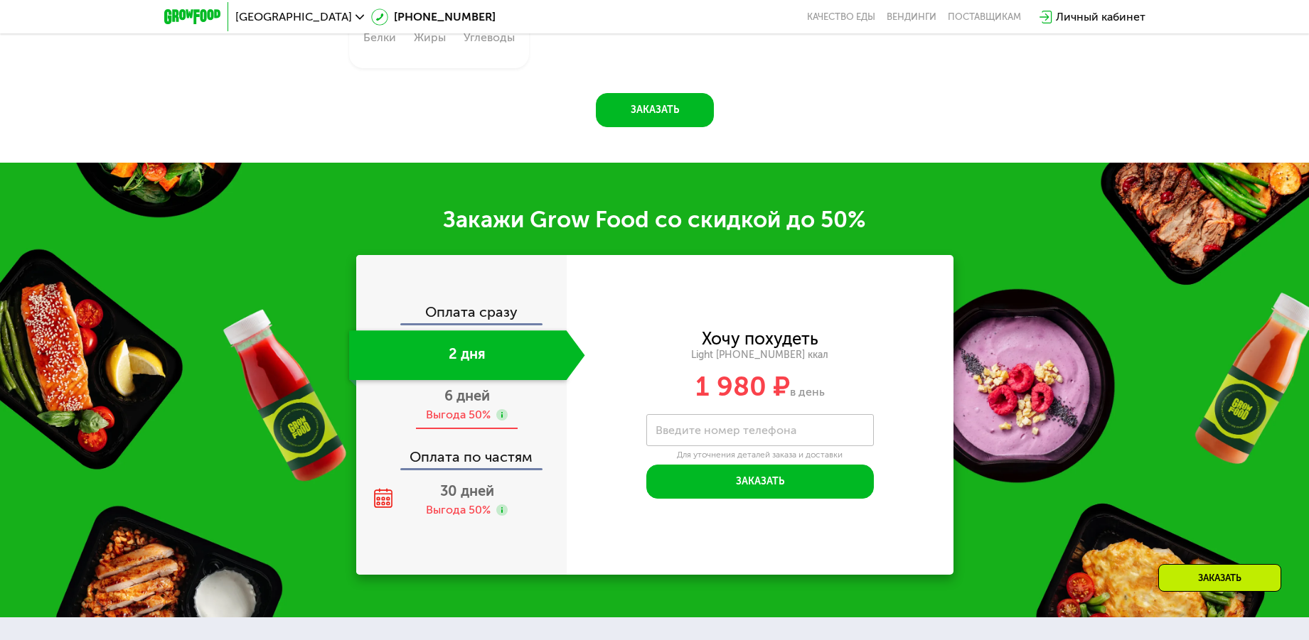
click at [459, 404] on span "6 дней" at bounding box center [466, 395] width 45 height 17
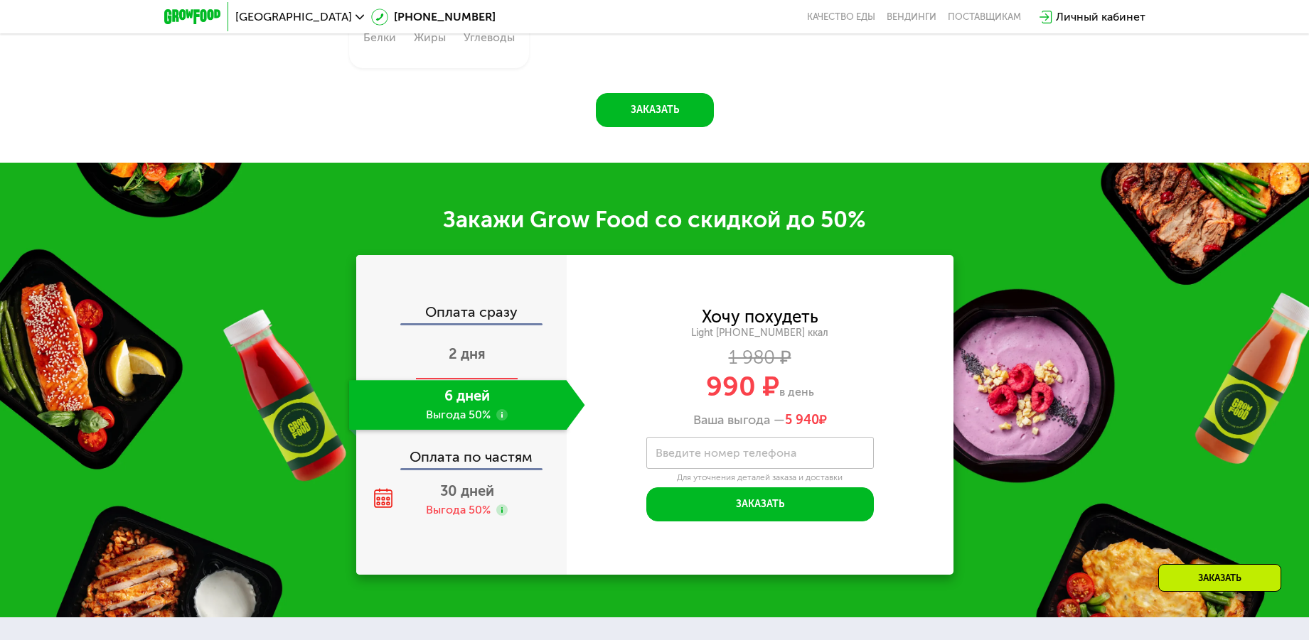
click at [477, 369] on div "2 дня" at bounding box center [467, 356] width 236 height 50
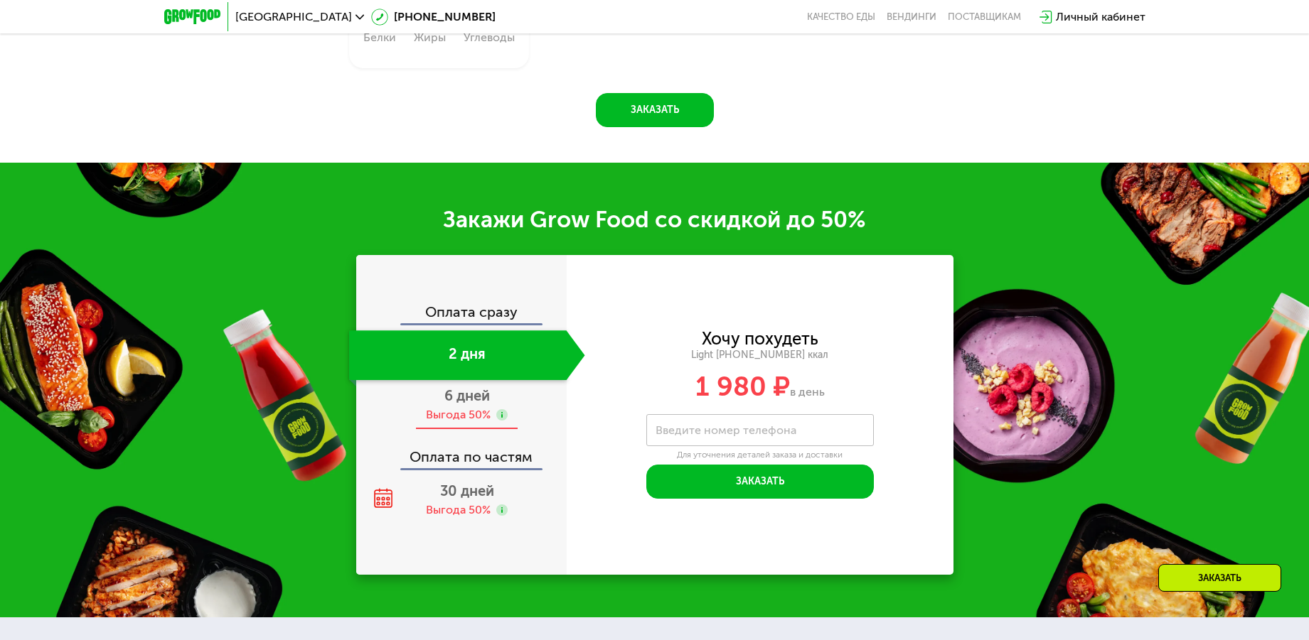
click at [460, 419] on div "Выгода 50%" at bounding box center [458, 415] width 65 height 16
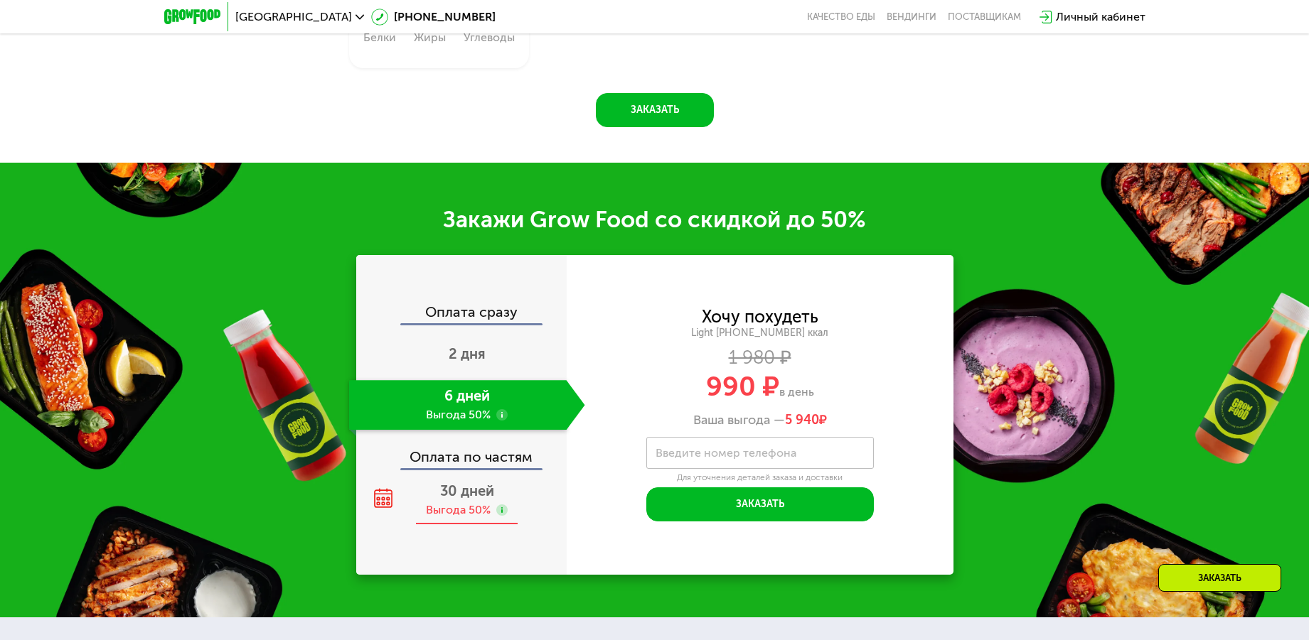
click at [468, 500] on span "30 дней" at bounding box center [467, 491] width 54 height 17
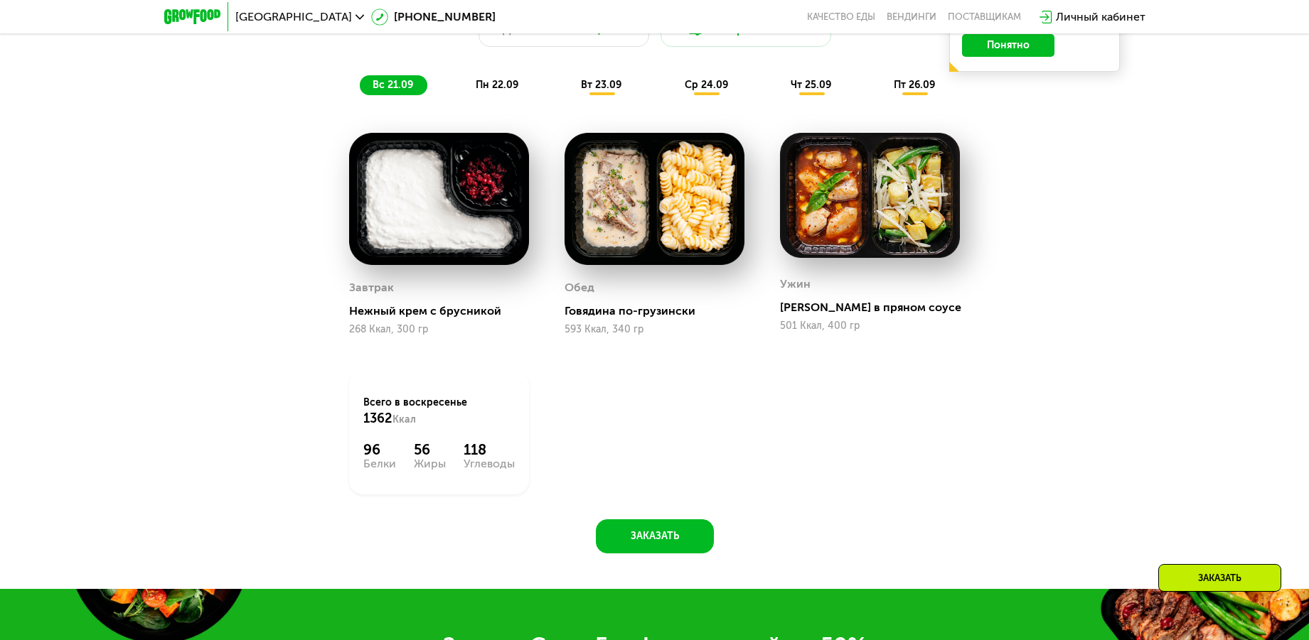
scroll to position [1279, 0]
